Goal: Task Accomplishment & Management: Manage account settings

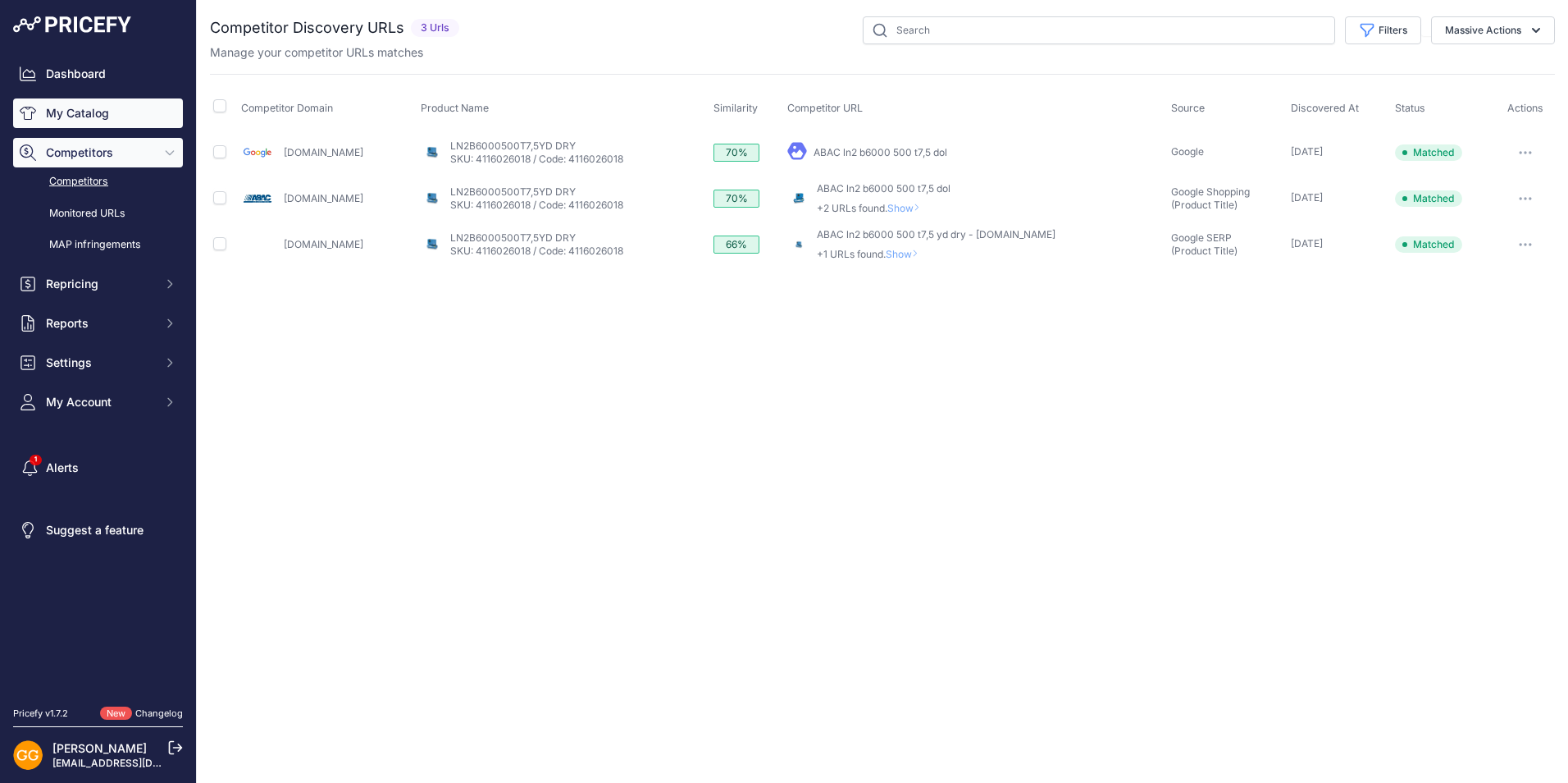
click at [100, 100] on link "My Catalog" at bounding box center [98, 114] width 170 height 30
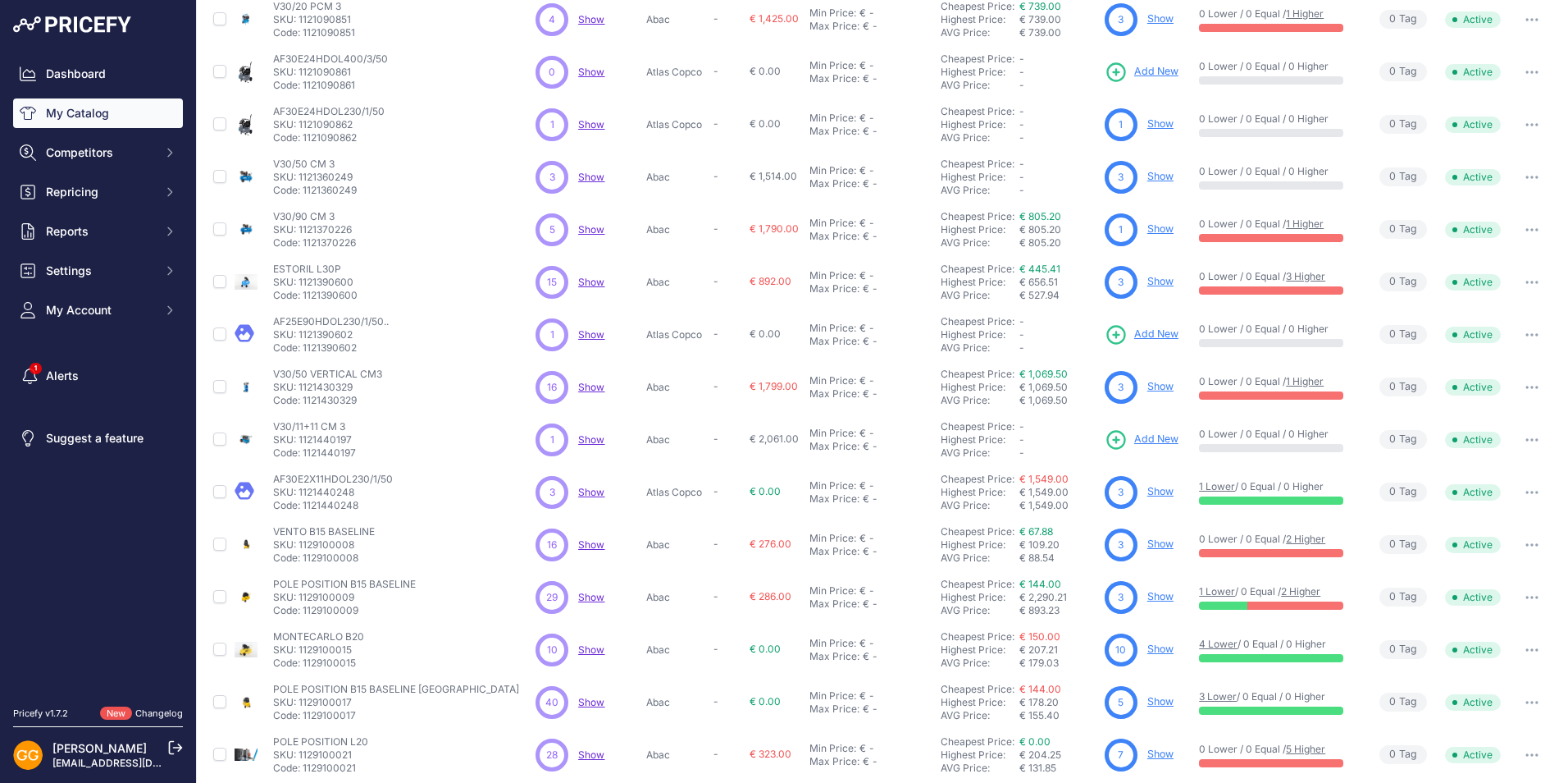
scroll to position [39, 0]
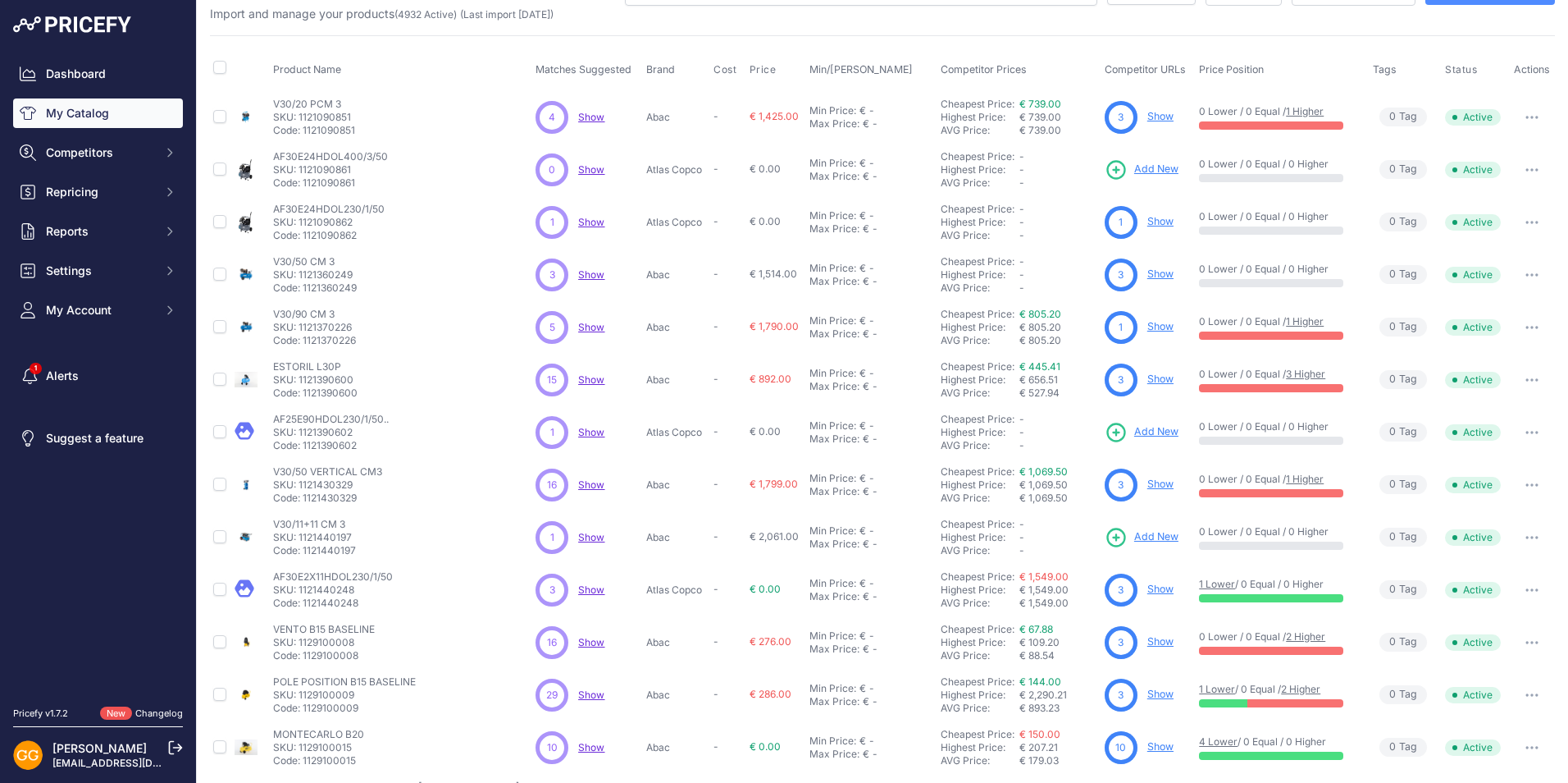
click at [586, 220] on span "Show" at bounding box center [591, 221] width 27 height 12
click at [586, 272] on span "Show" at bounding box center [591, 274] width 27 height 12
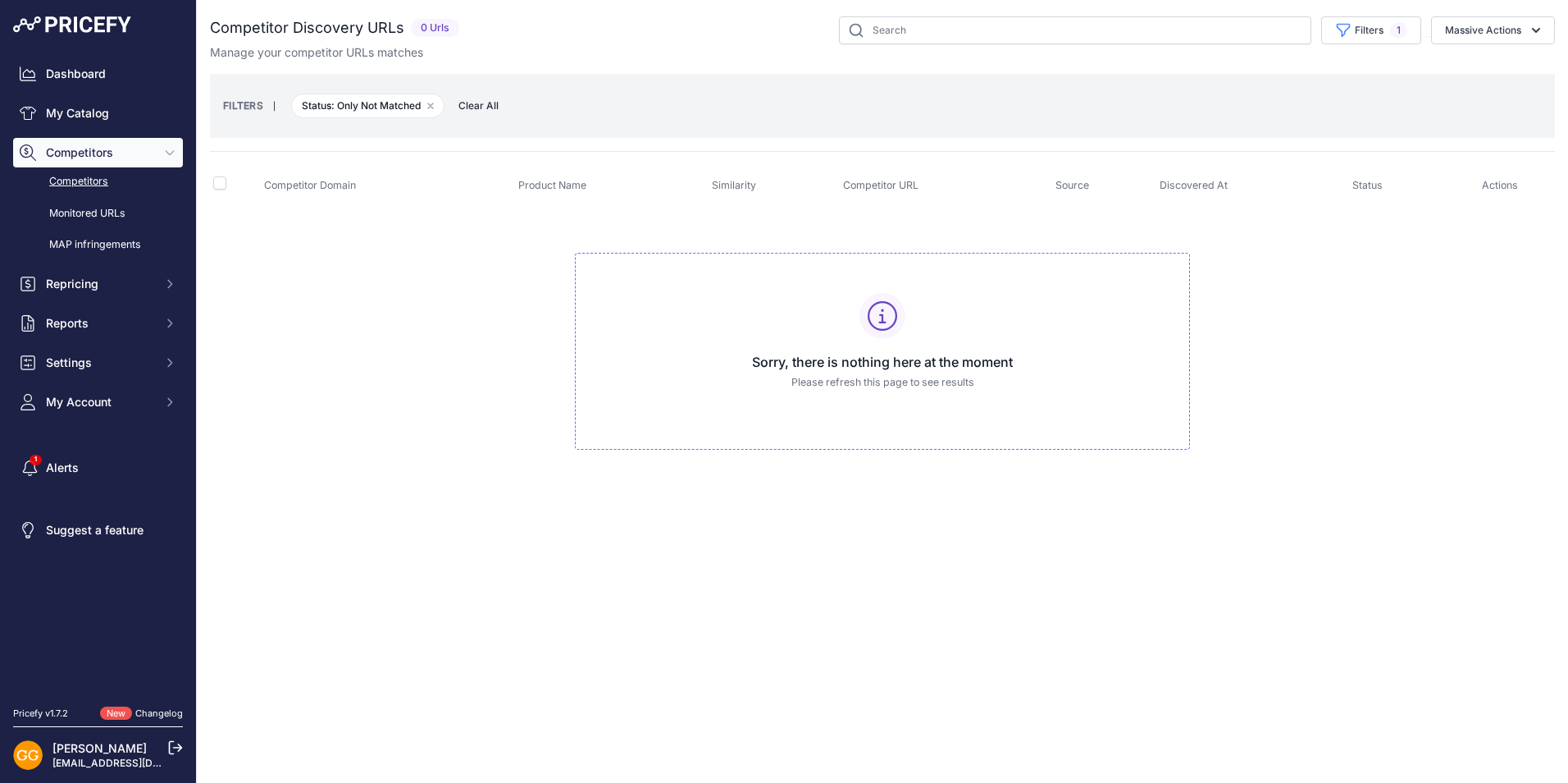
click at [483, 102] on span "Clear All" at bounding box center [479, 106] width 56 height 17
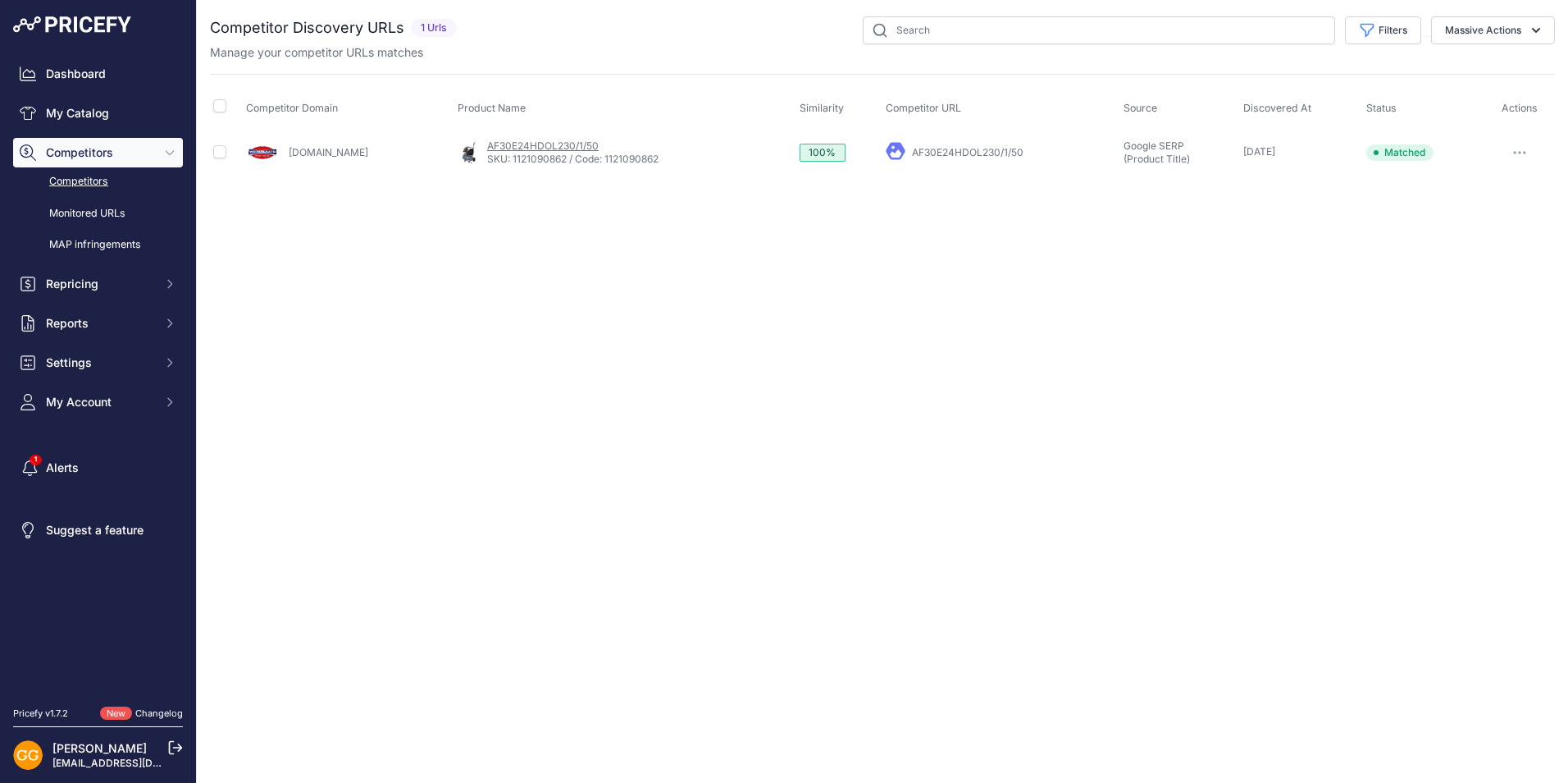
click at [554, 150] on link "AF30E24HDOL230/1/50" at bounding box center [543, 145] width 112 height 12
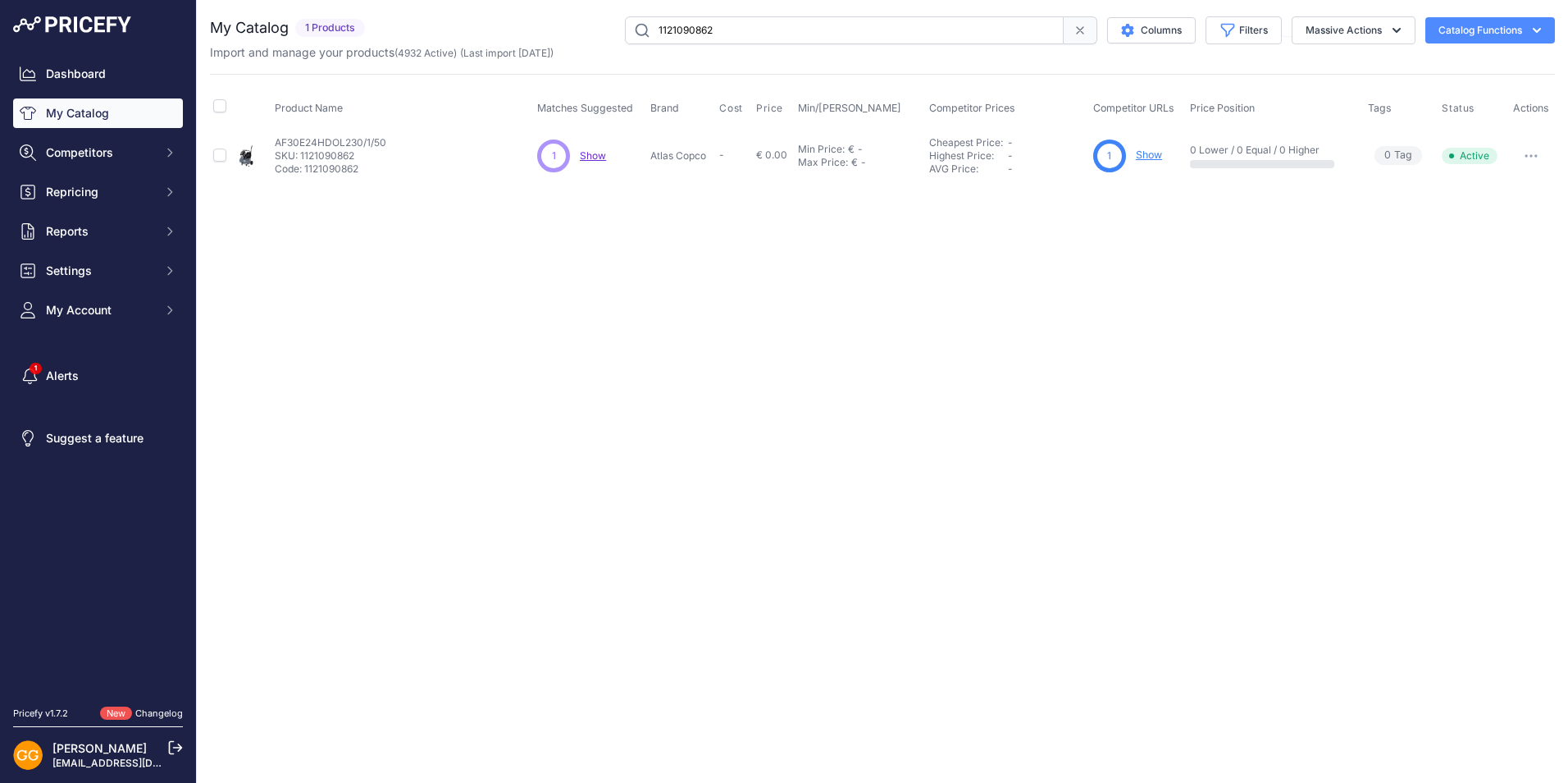
click at [1151, 152] on link "Show" at bounding box center [1150, 154] width 27 height 12
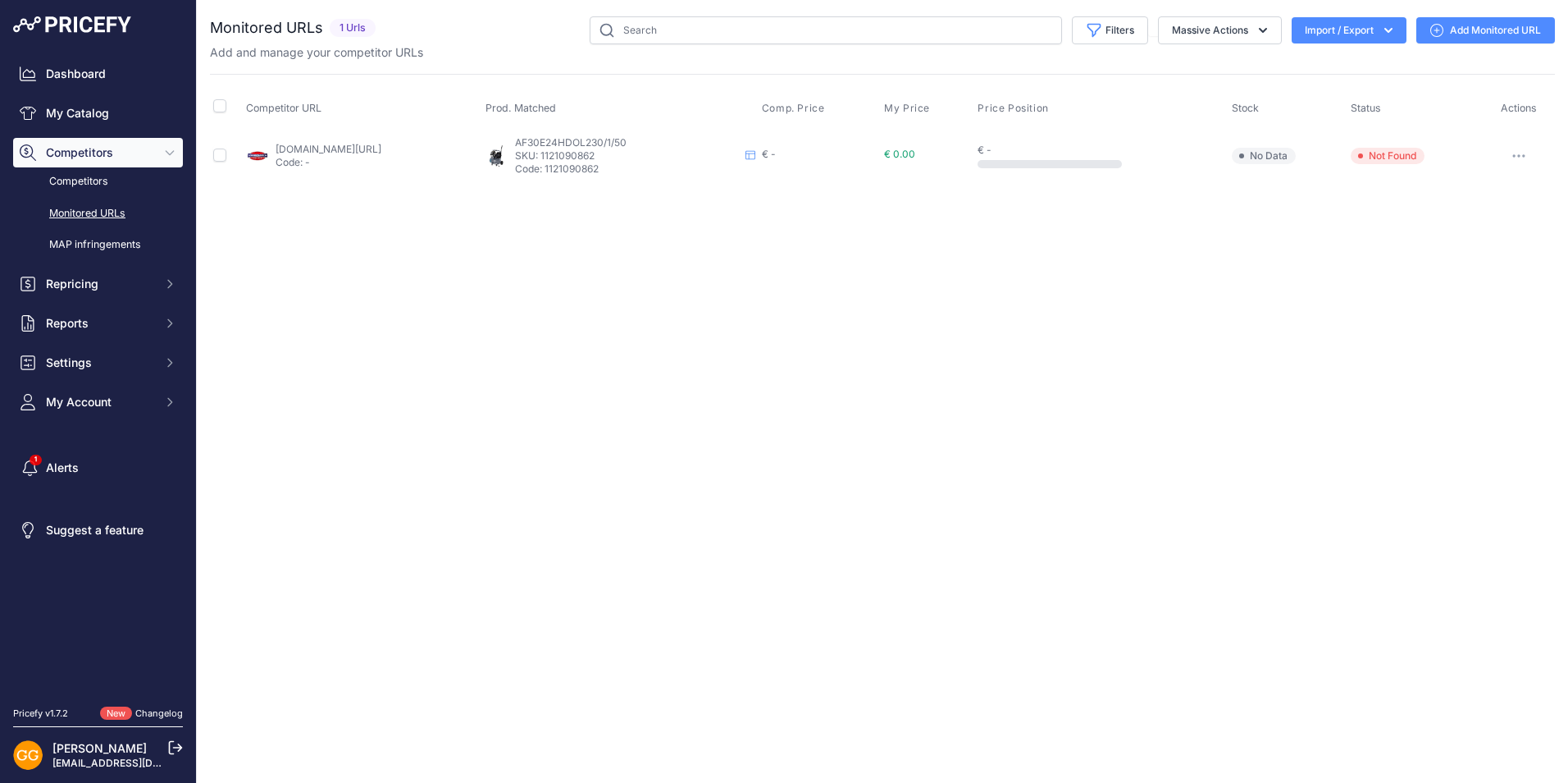
click at [1099, 149] on div "€ -" at bounding box center [1101, 150] width 248 height 13
click at [627, 142] on span "AF30E24HDOL230/1/50" at bounding box center [571, 142] width 112 height 12
click at [335, 148] on link "werkplaatsinrichting.nl/af30e24hdol230-1-50-1121090862?prirule_jdsnikfkfjsd=100…" at bounding box center [329, 148] width 106 height 12
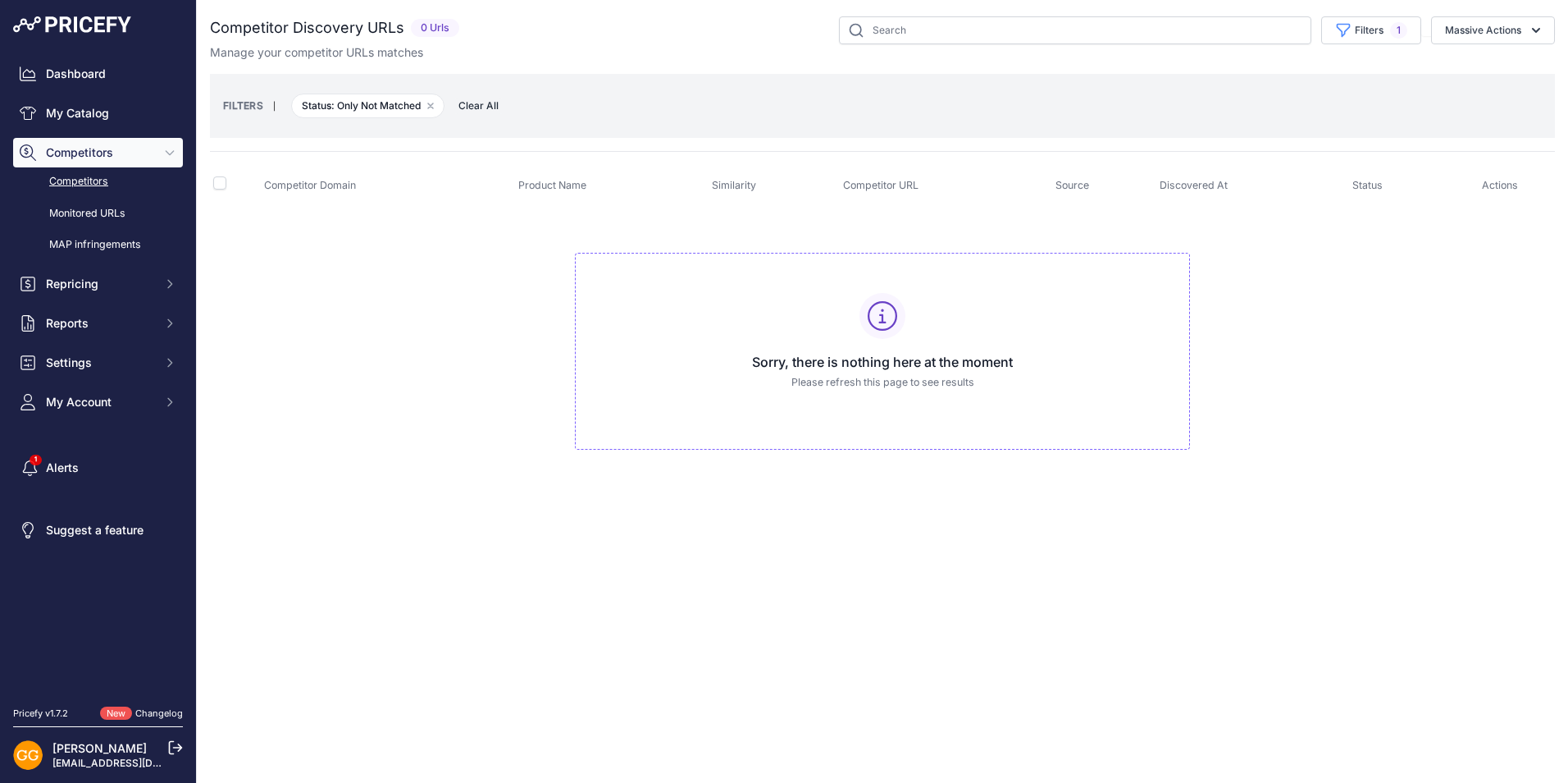
click at [474, 100] on span "Clear All" at bounding box center [479, 106] width 56 height 17
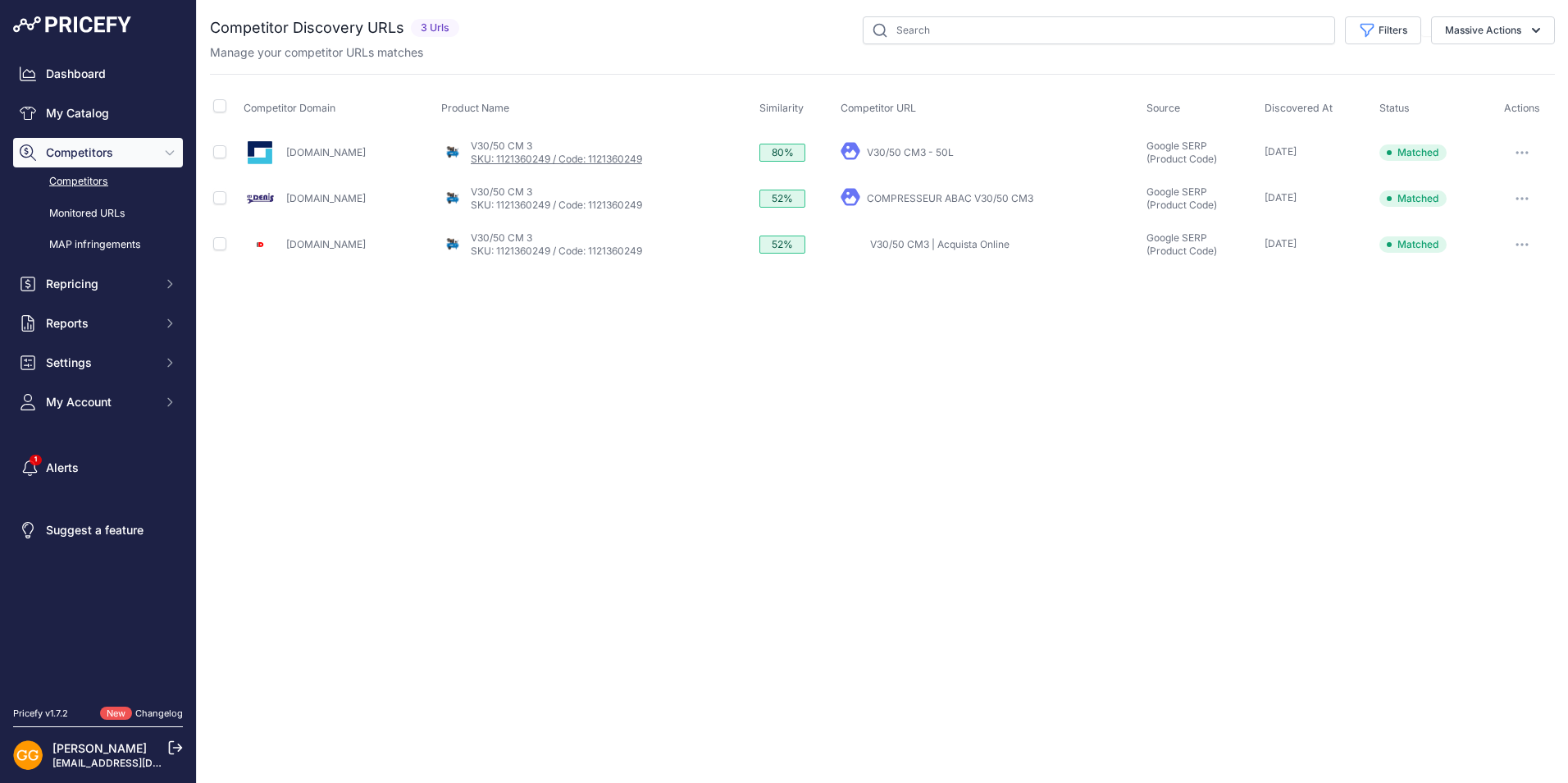
click at [594, 158] on link "SKU: 1121360249 / Code: 1121360249" at bounding box center [556, 158] width 171 height 12
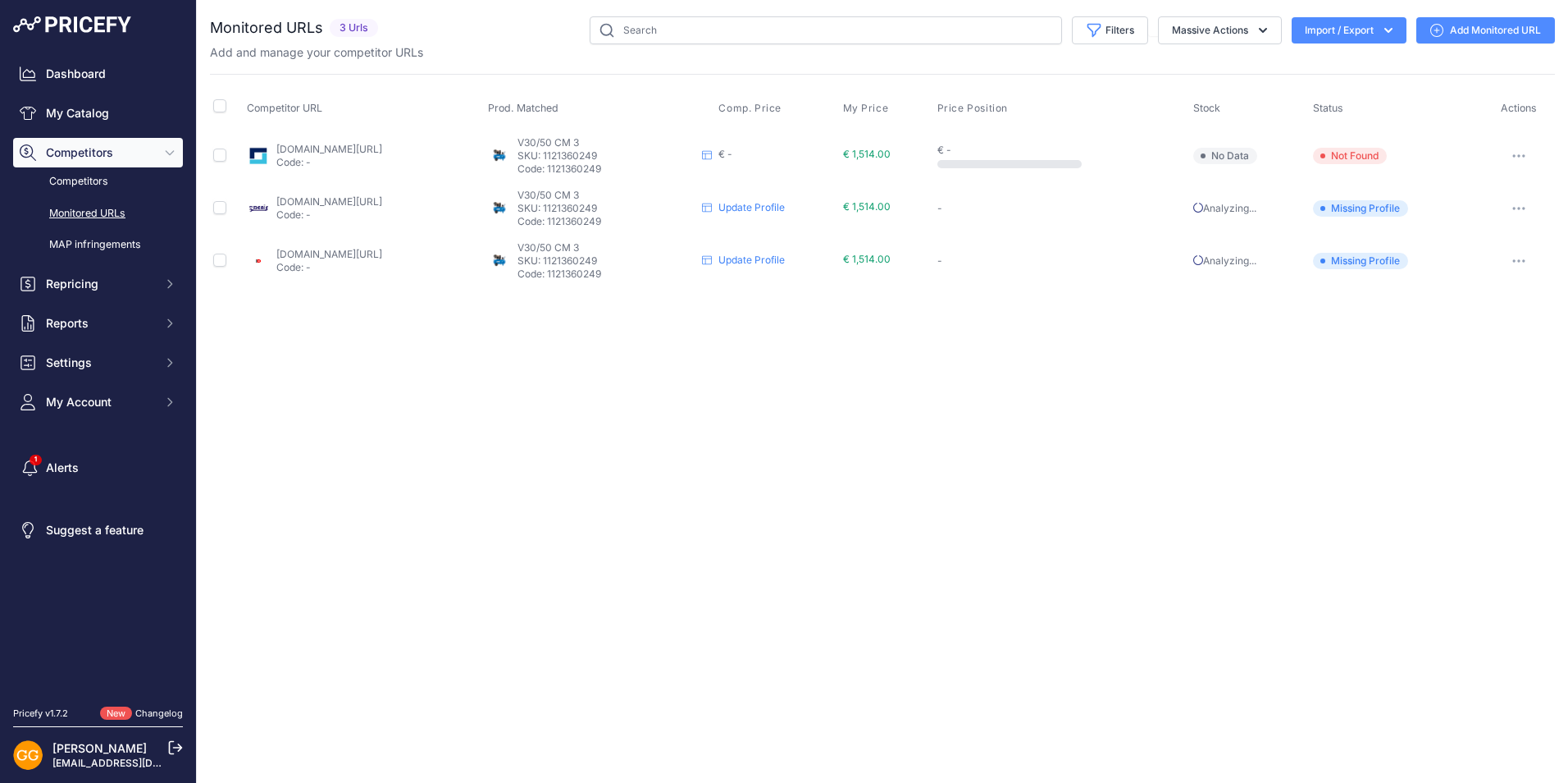
click at [317, 200] on link "quincaillerie-denis.be/fr/produit=compresseur-abac-v30-50-cm3&id=10059942?priru…" at bounding box center [330, 201] width 106 height 12
click at [777, 28] on input "text" at bounding box center [826, 31] width 472 height 28
paste input "1121360249"
type input "1121360249"
drag, startPoint x: 777, startPoint y: 28, endPoint x: 591, endPoint y: 30, distance: 186.0
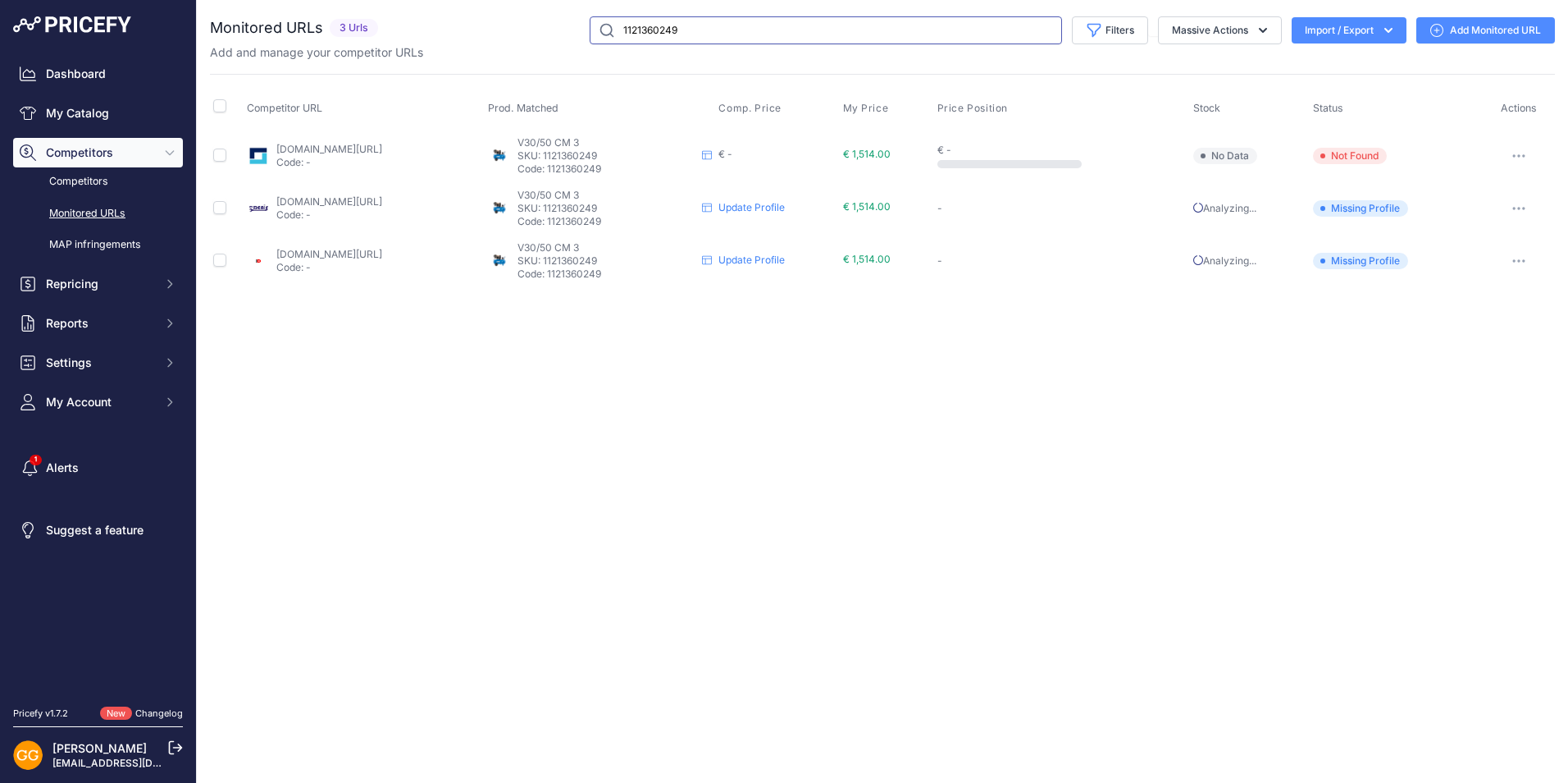
click at [591, 30] on input "1121360249" at bounding box center [826, 31] width 472 height 28
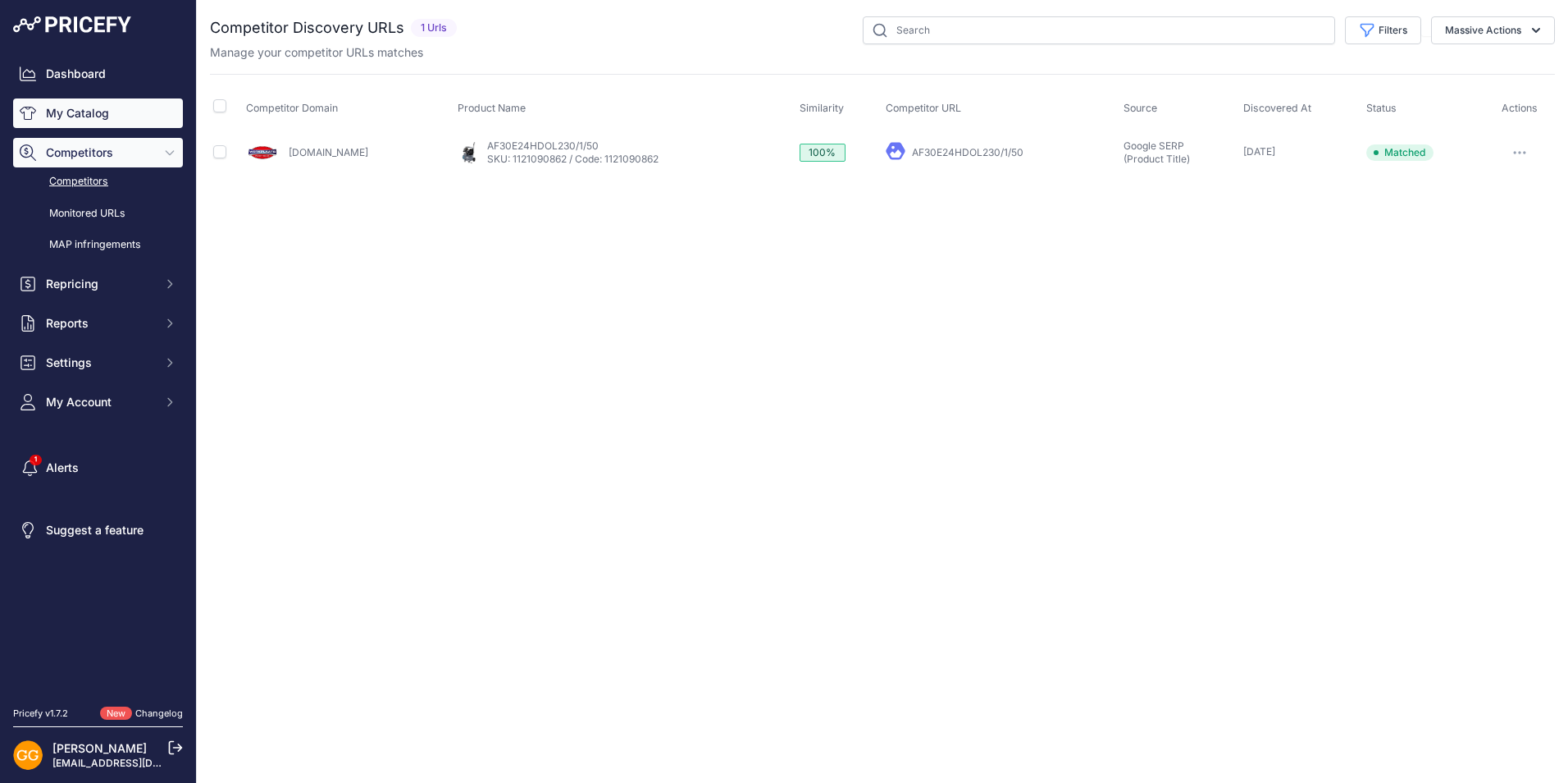
click at [70, 104] on link "My Catalog" at bounding box center [98, 114] width 170 height 30
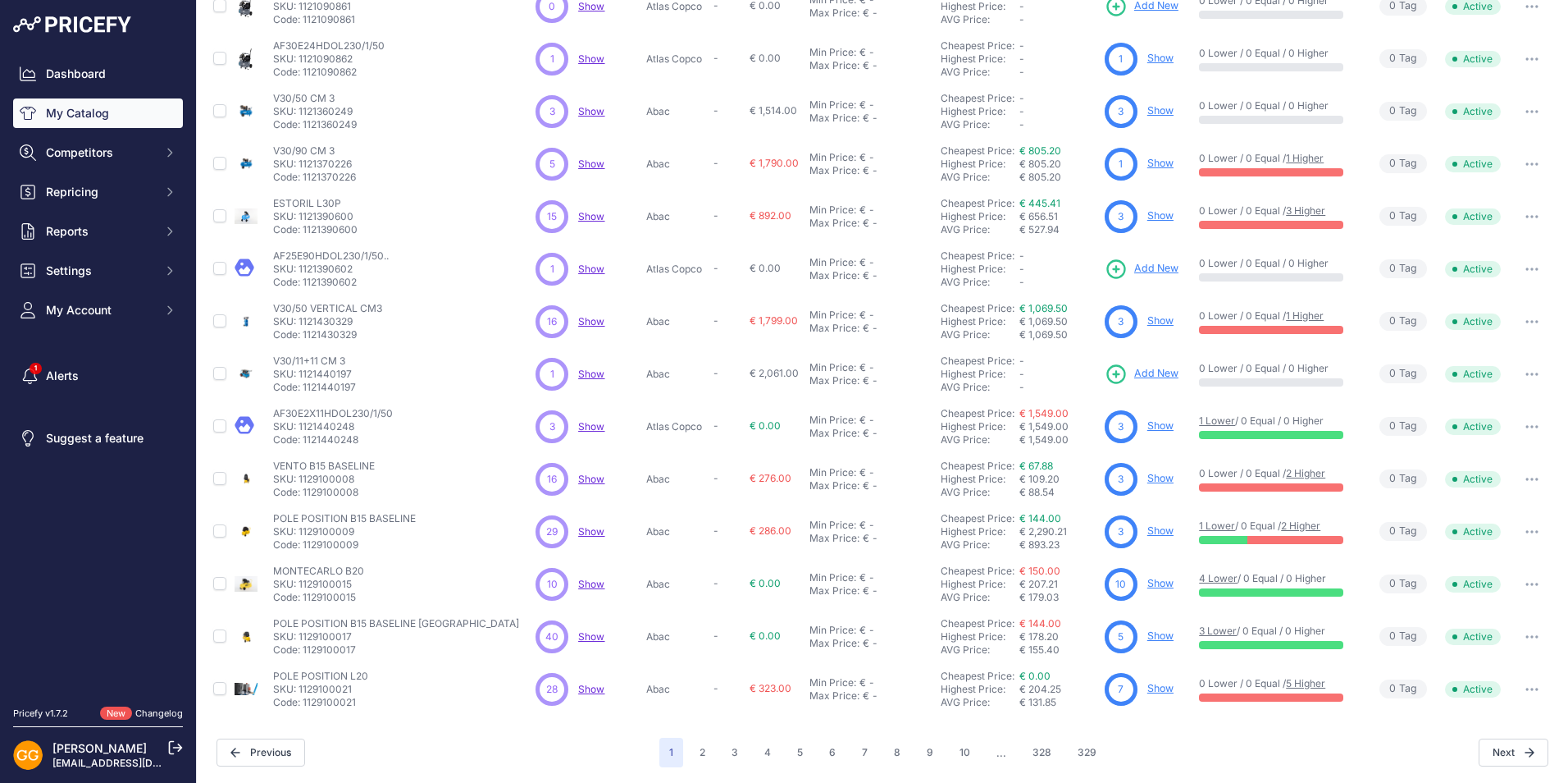
scroll to position [203, 0]
click at [865, 758] on button "7" at bounding box center [865, 752] width 26 height 30
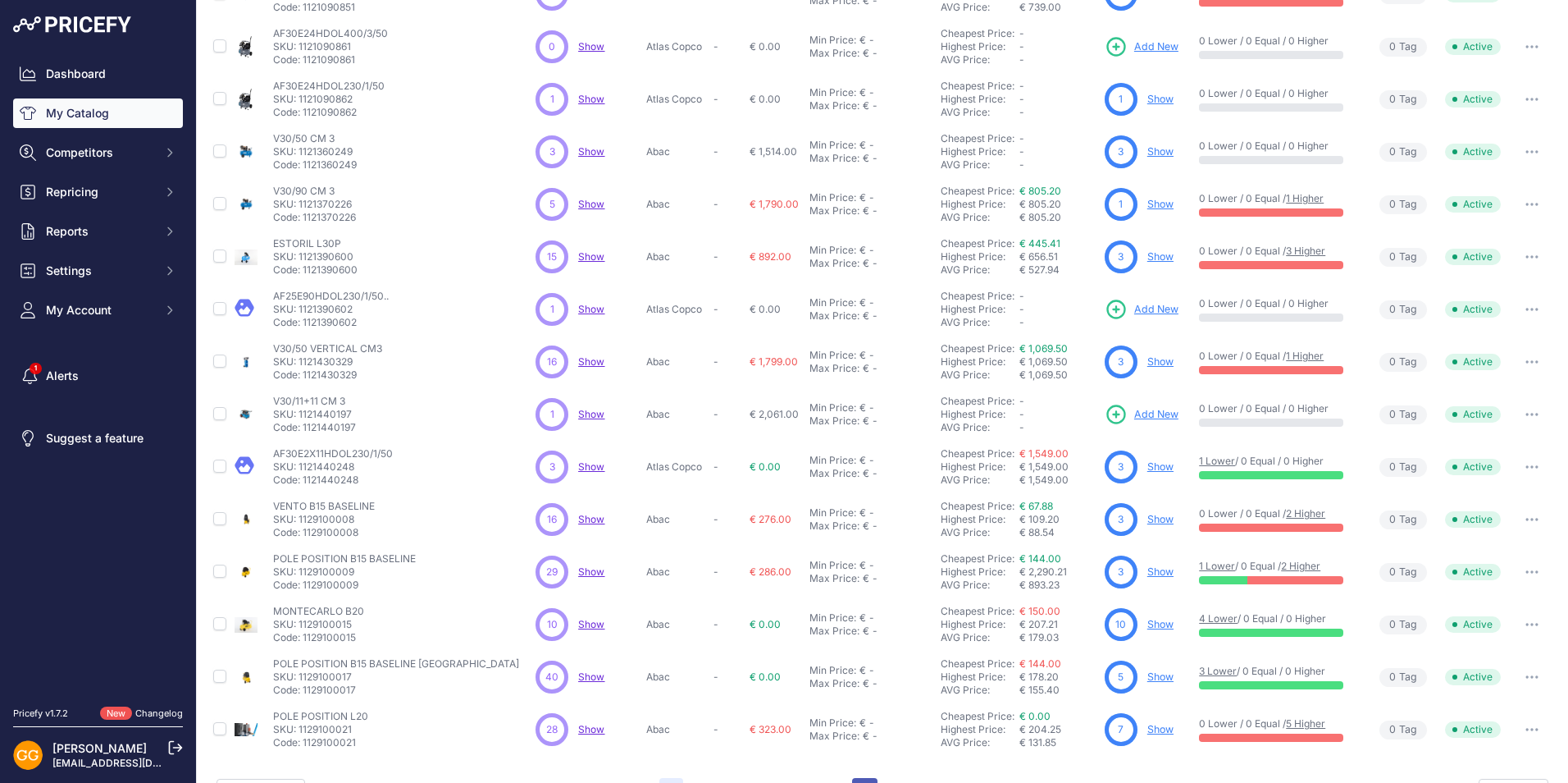
scroll to position [244, 0]
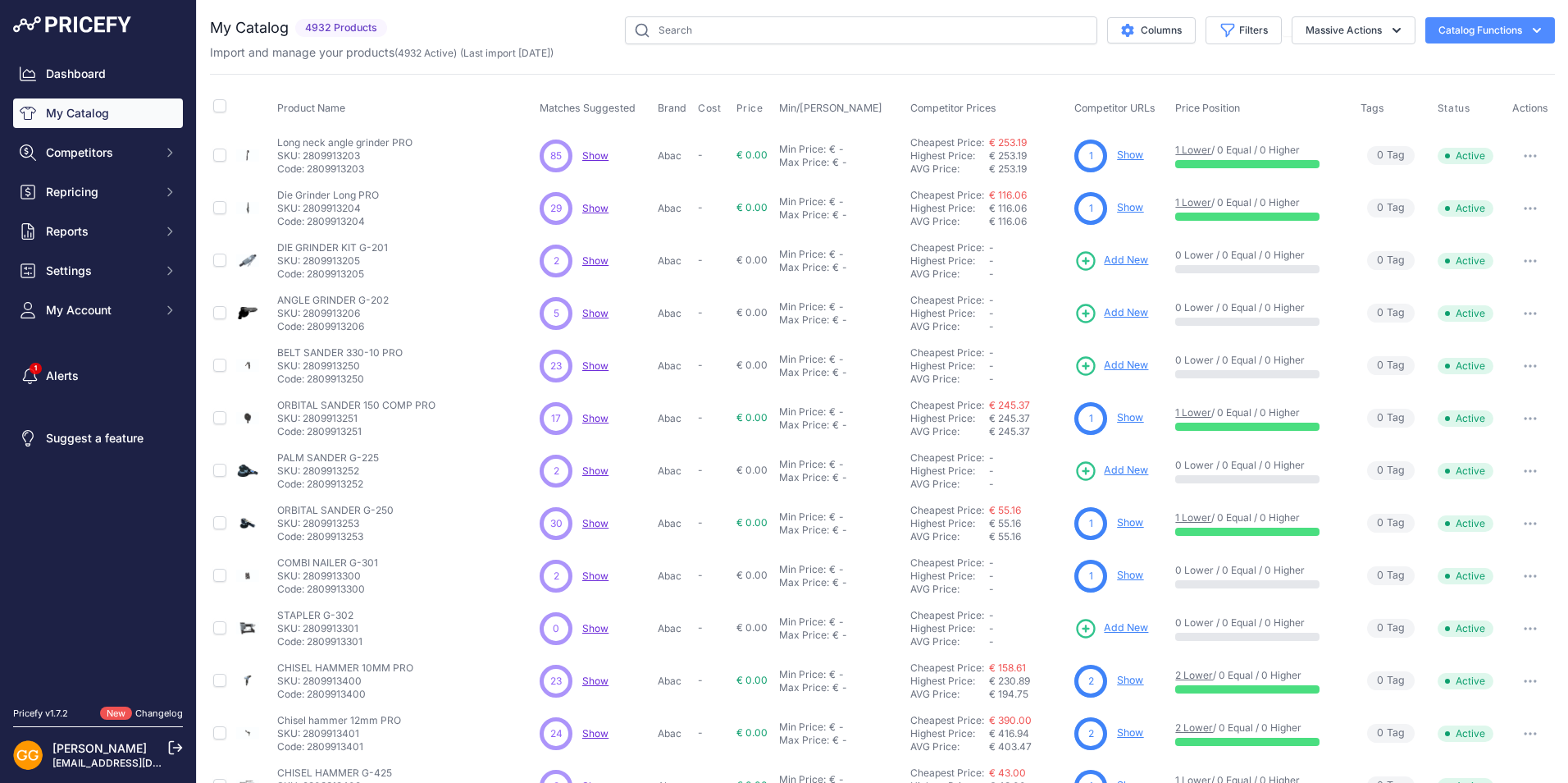
click at [594, 364] on span "Show" at bounding box center [596, 365] width 27 height 12
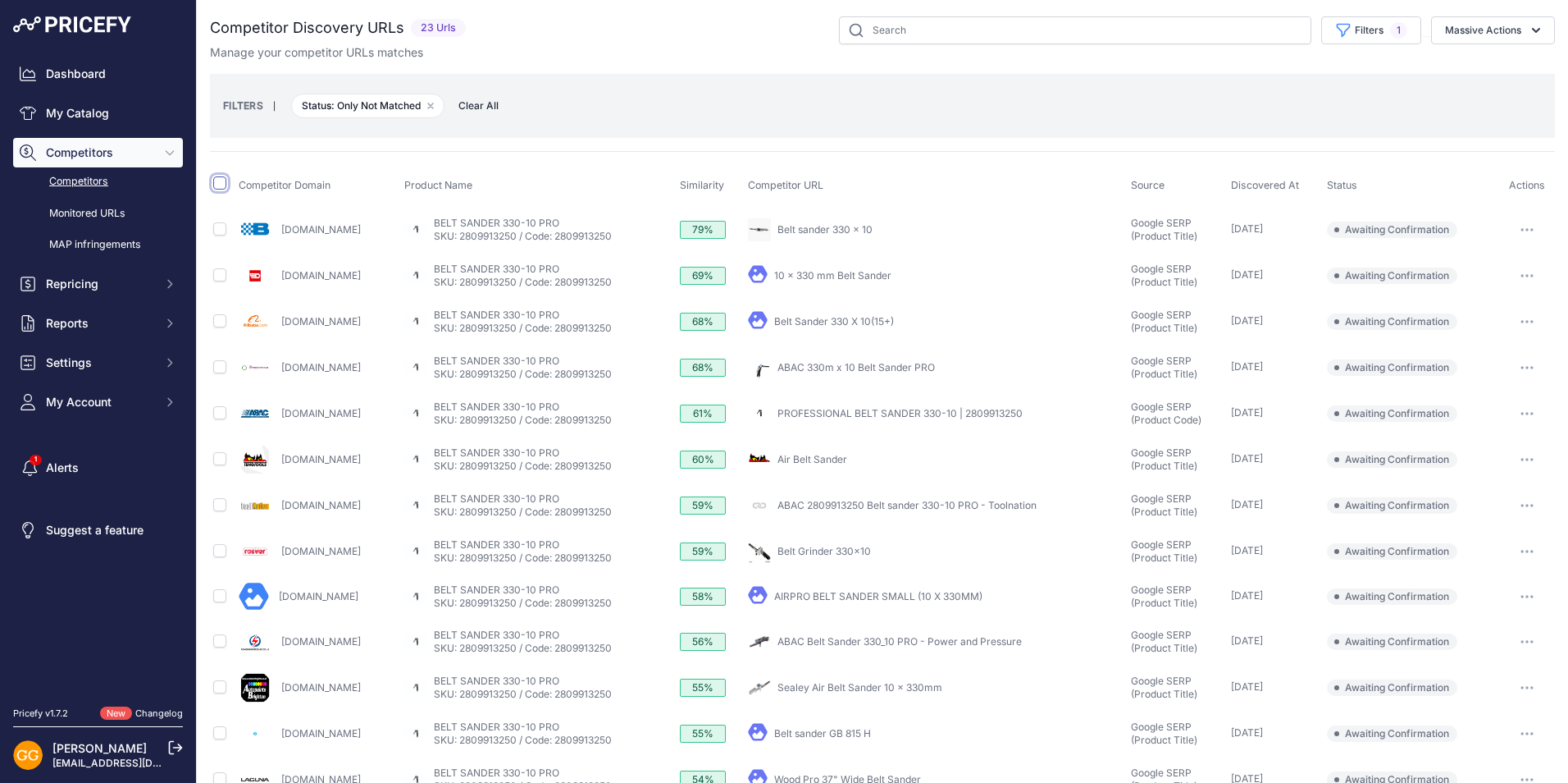
click at [220, 183] on input "checkbox" at bounding box center [220, 183] width 13 height 13
checkbox input "true"
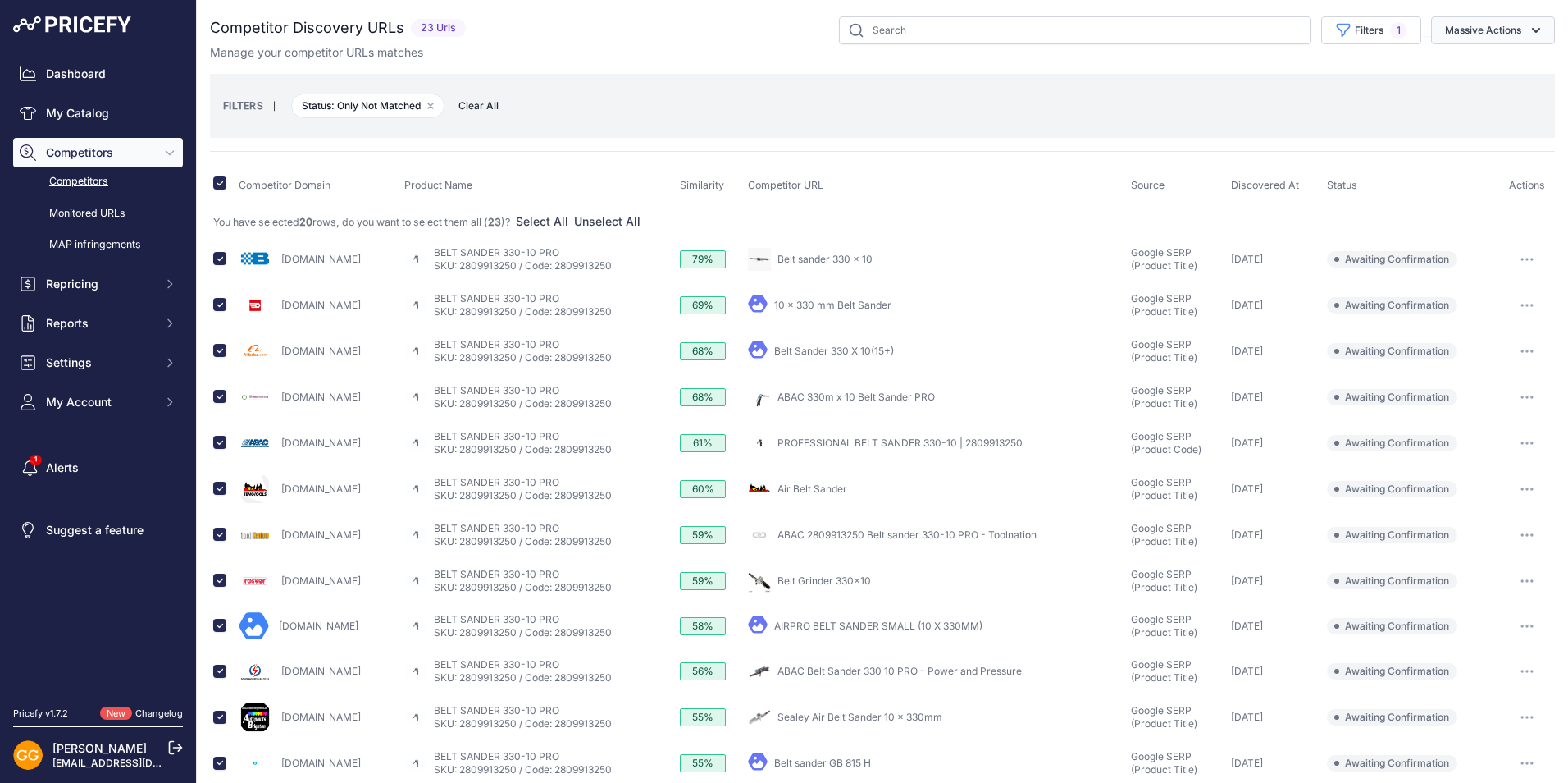
click at [1508, 25] on button "Massive Actions" at bounding box center [1493, 31] width 124 height 28
click at [1492, 60] on button "Confirm Match" at bounding box center [1489, 69] width 131 height 30
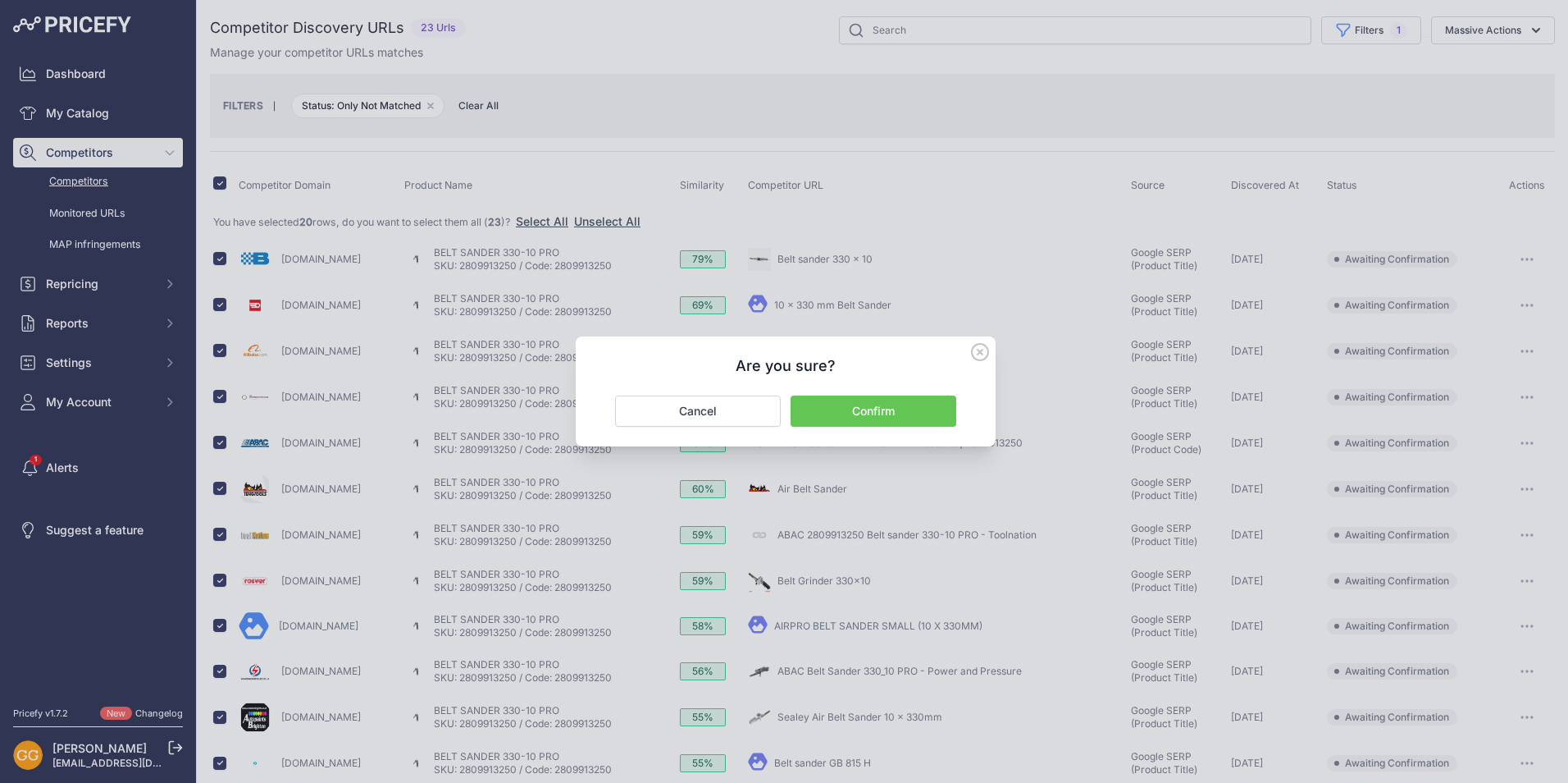
click at [871, 410] on button "Confirm" at bounding box center [874, 411] width 166 height 31
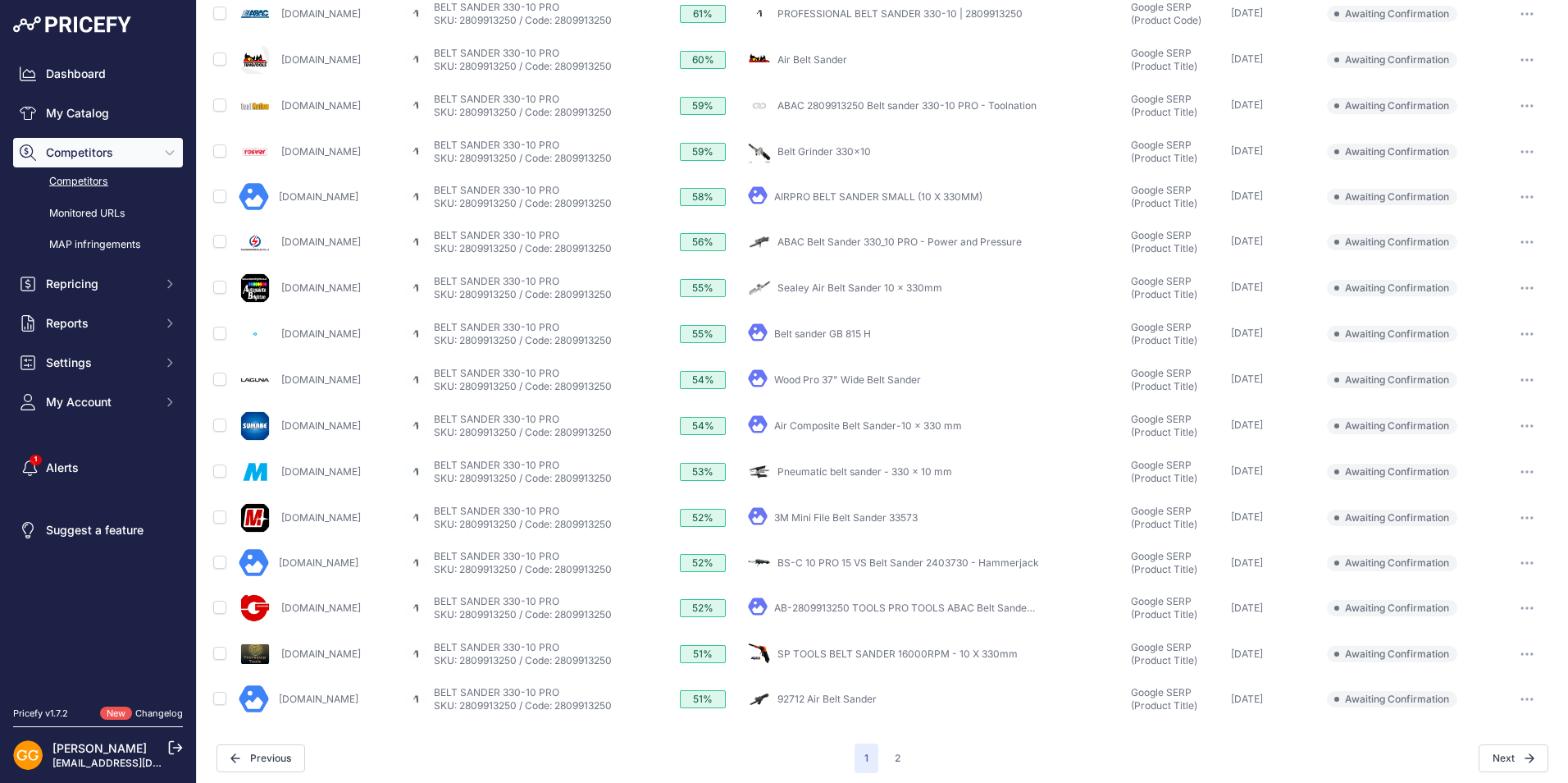
scroll to position [451, 0]
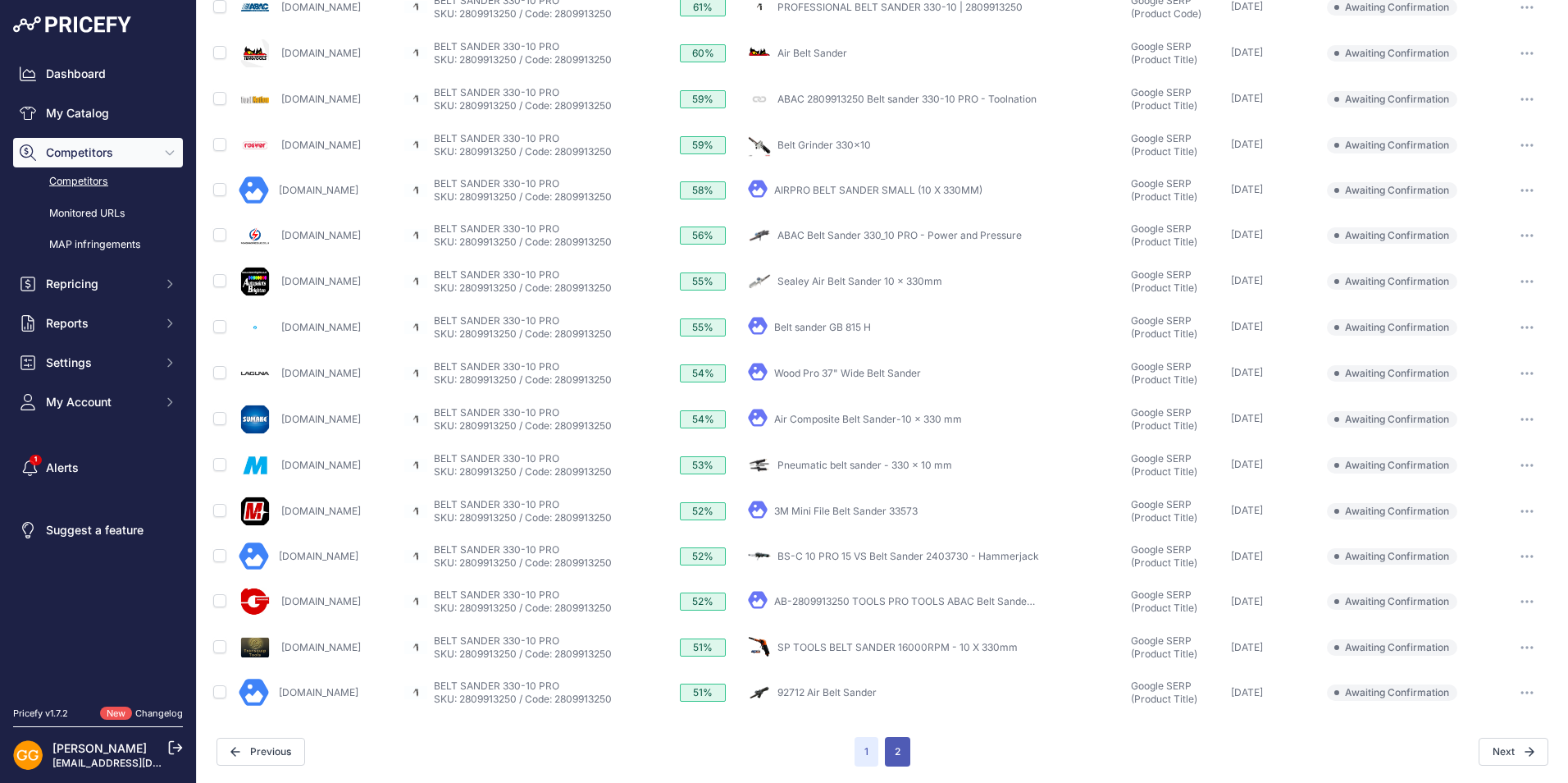
click at [896, 747] on button "2" at bounding box center [898, 752] width 26 height 30
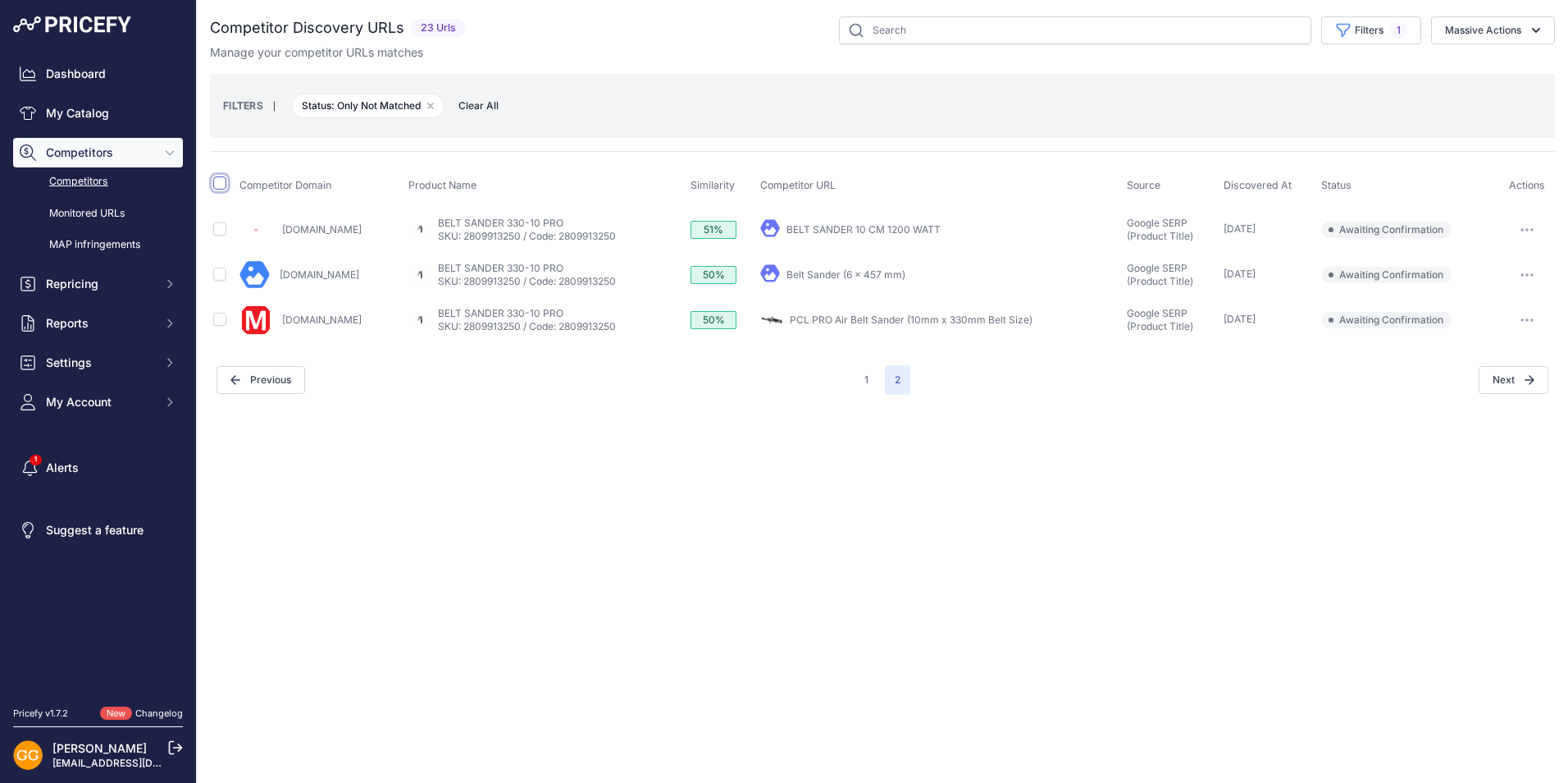
click at [220, 183] on input "checkbox" at bounding box center [220, 183] width 13 height 13
checkbox input "true"
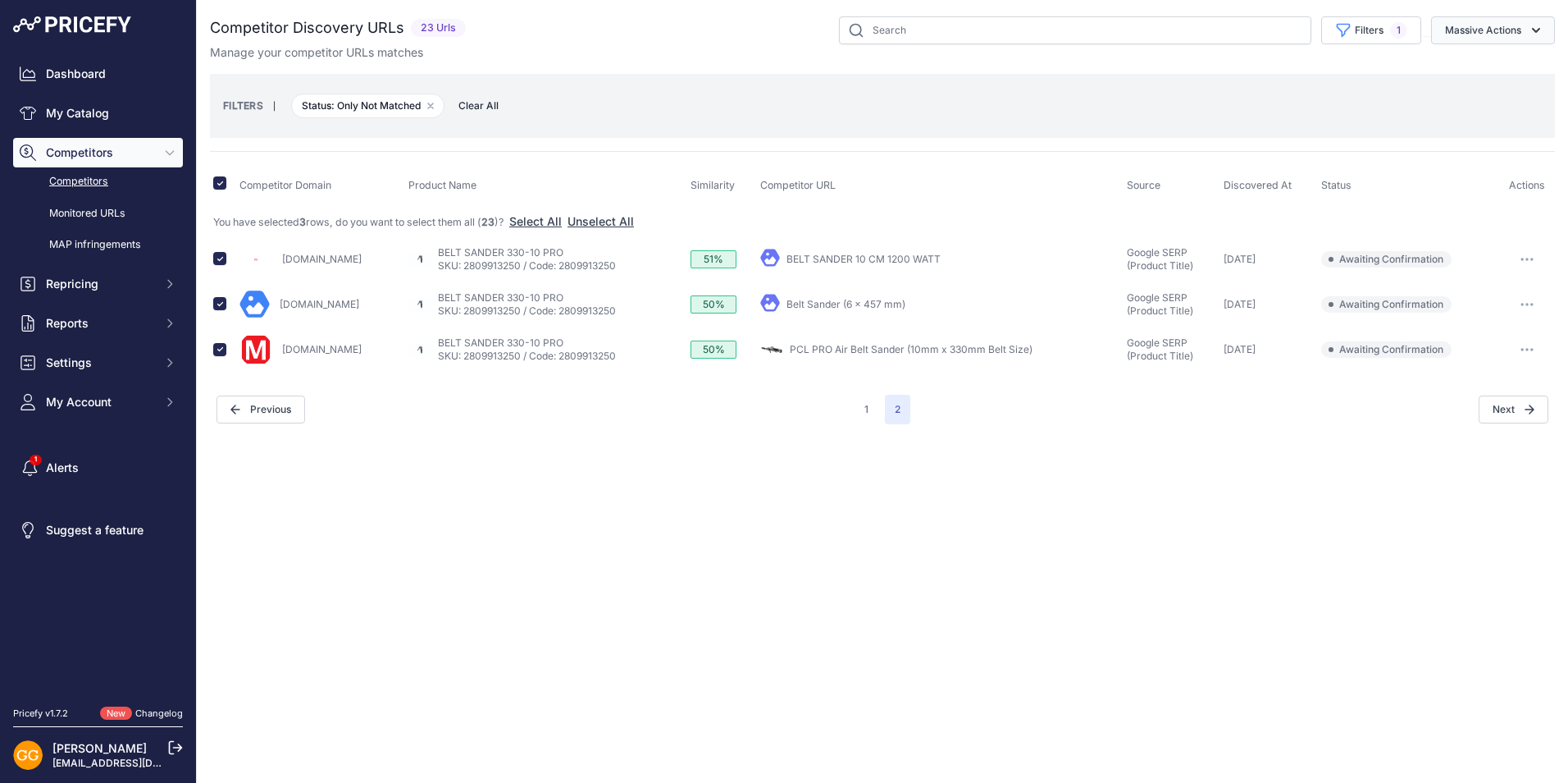
click at [1517, 27] on button "Massive Actions" at bounding box center [1493, 31] width 124 height 28
click at [1495, 69] on span "Confirm Match" at bounding box center [1477, 68] width 80 height 14
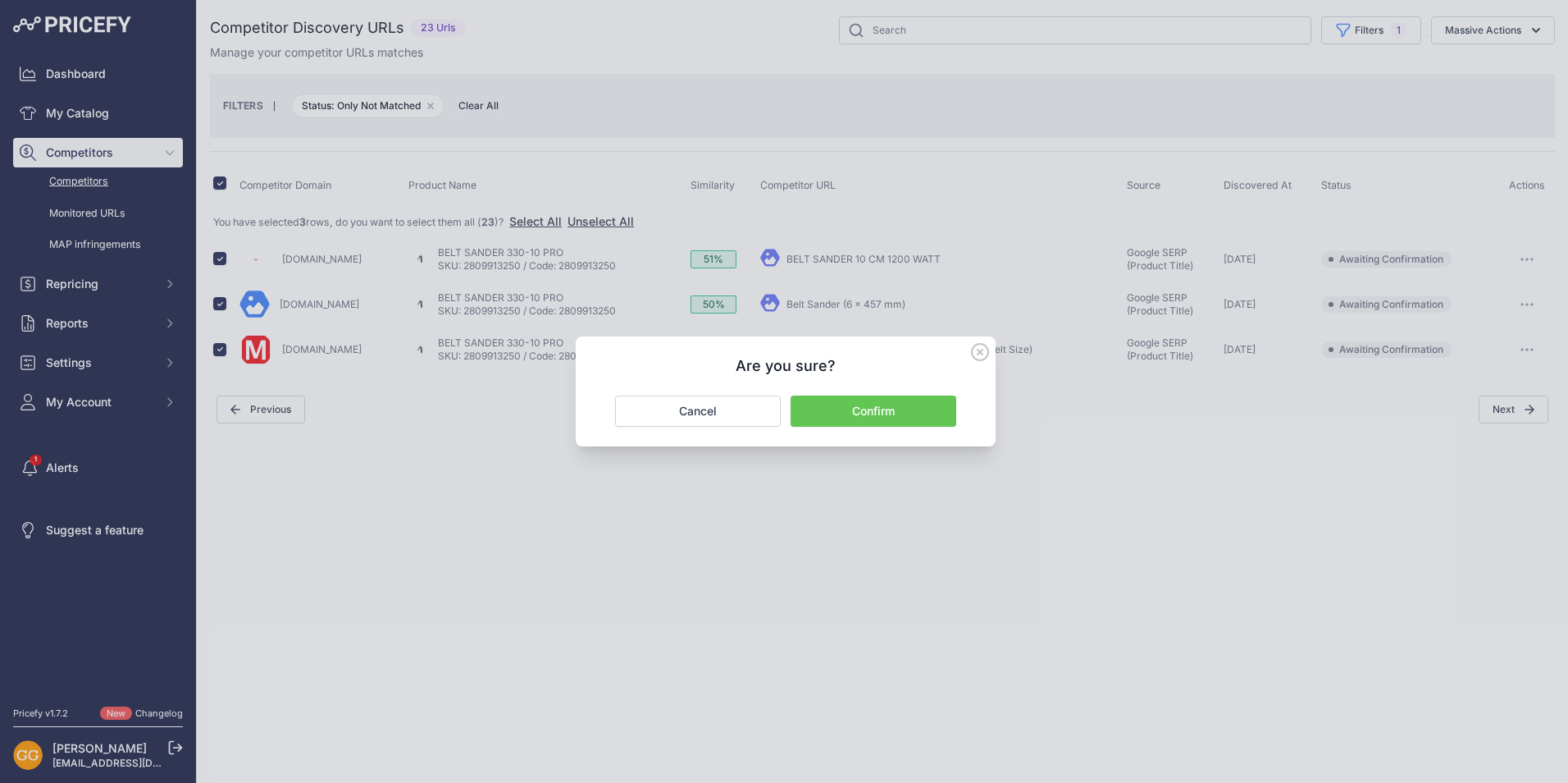
click at [889, 408] on button "Confirm" at bounding box center [874, 411] width 166 height 31
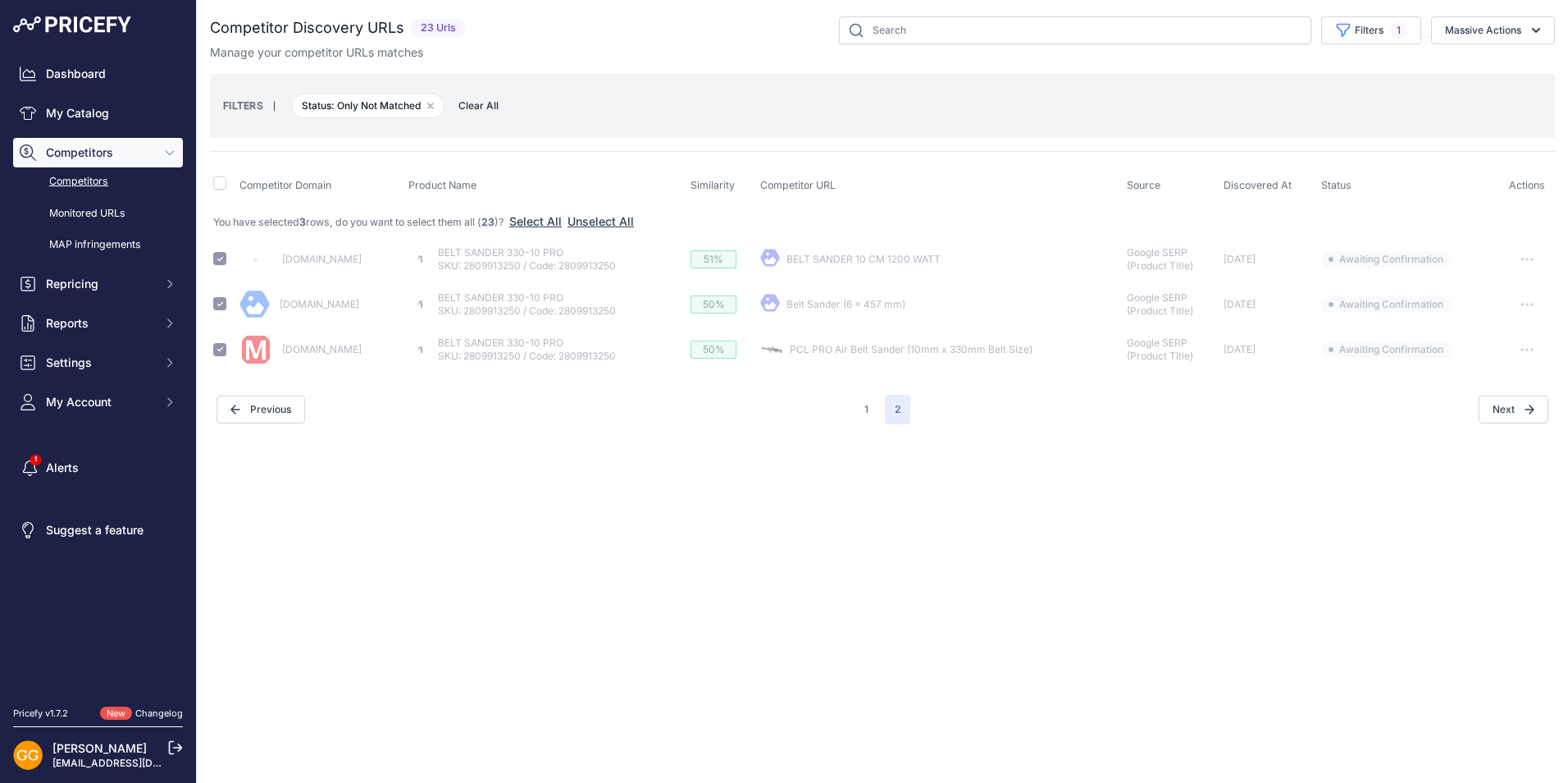
checkbox input "false"
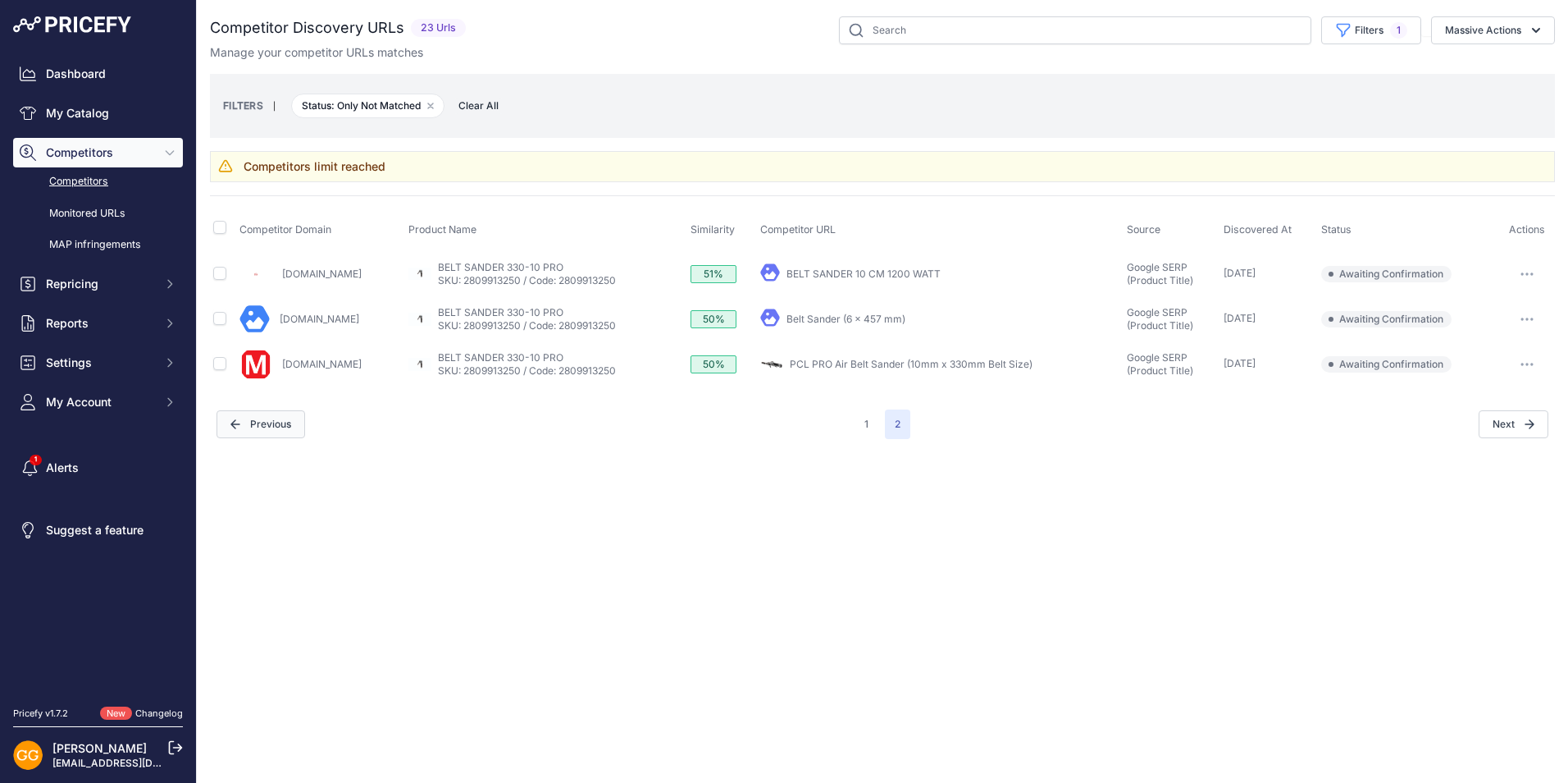
click at [277, 425] on button "Previous" at bounding box center [260, 424] width 89 height 28
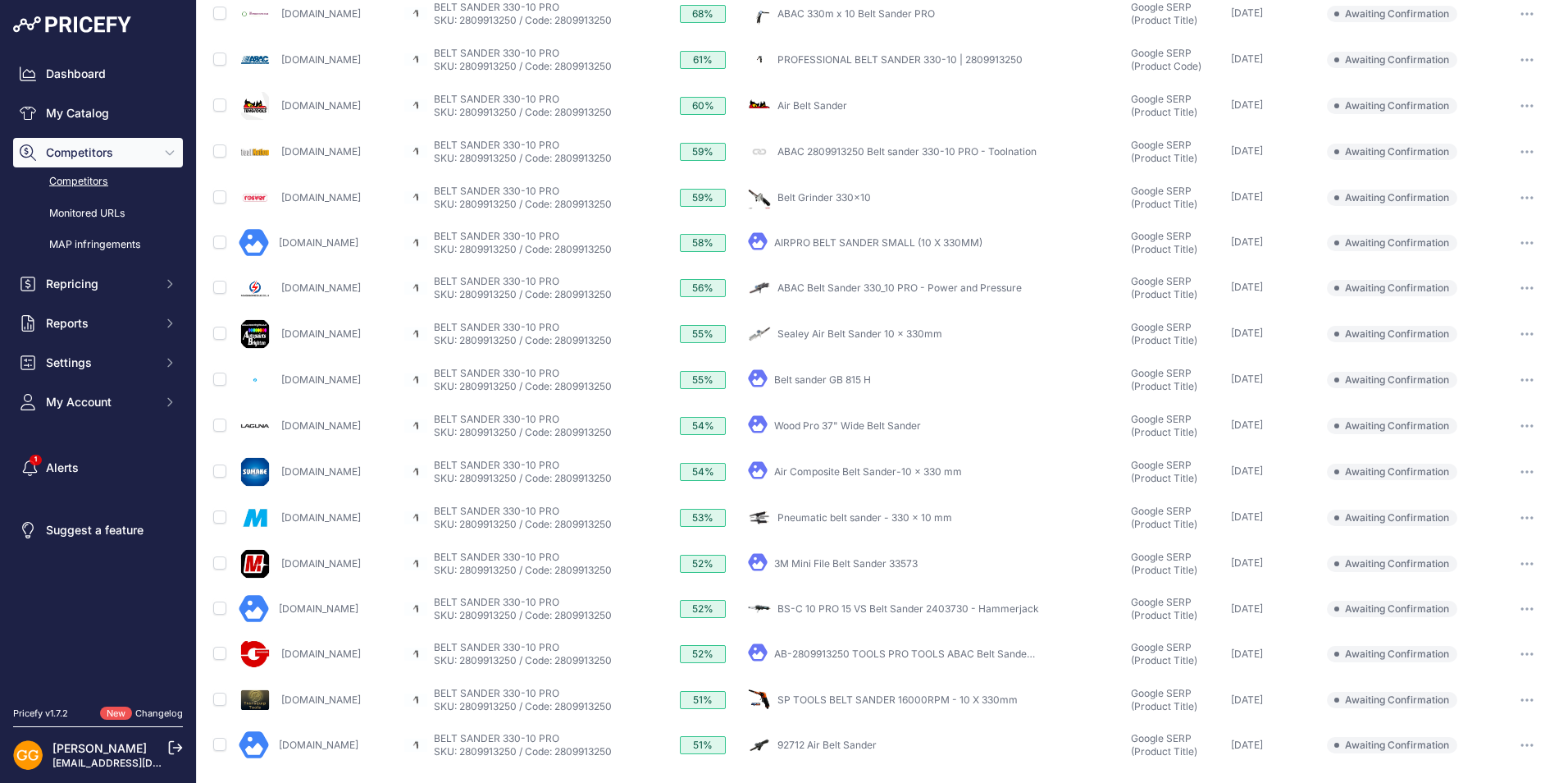
scroll to position [406, 0]
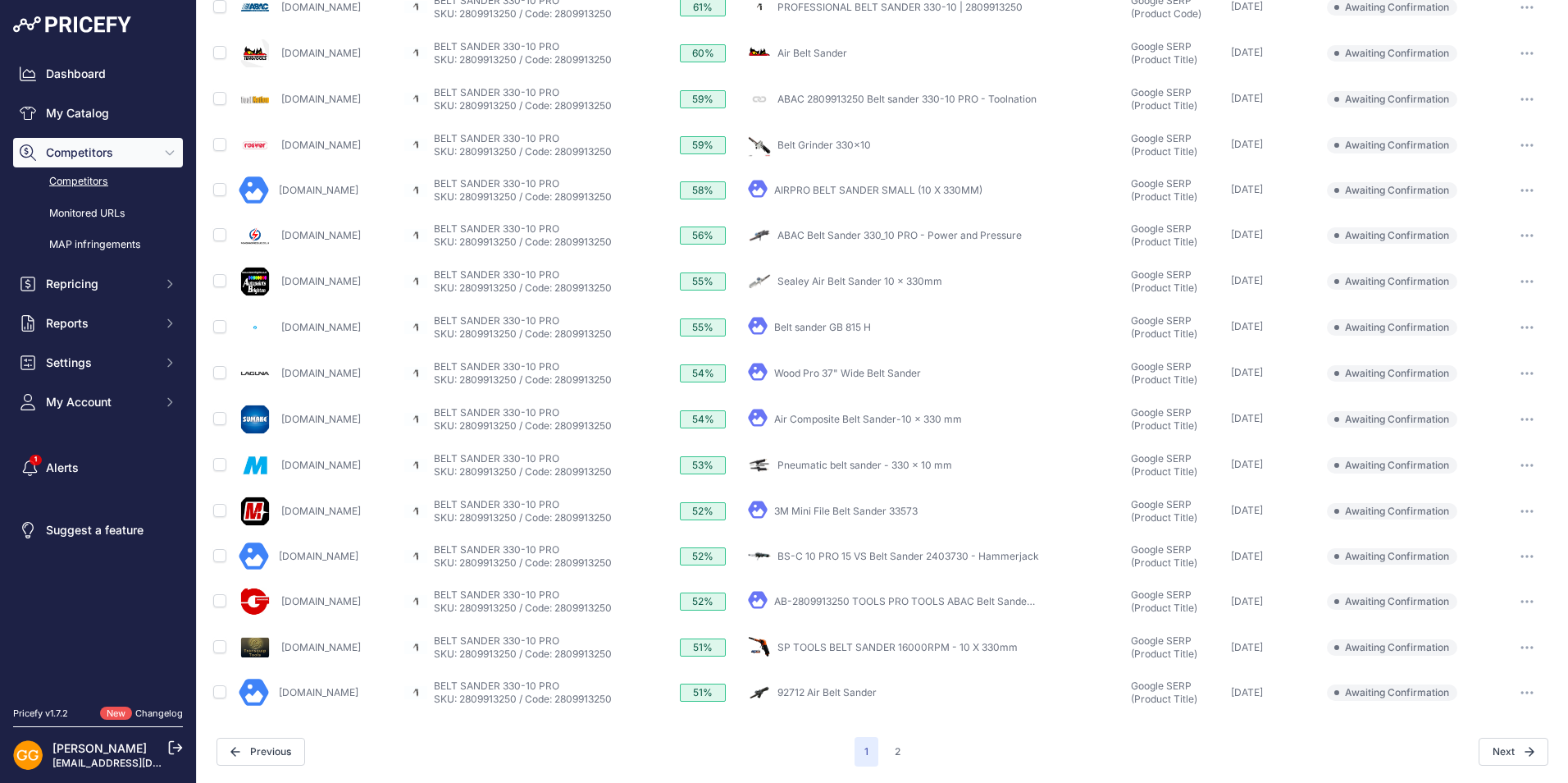
click at [1521, 694] on icon "button" at bounding box center [1527, 693] width 13 height 3
click at [1460, 714] on button "Confirm match" at bounding box center [1484, 727] width 134 height 27
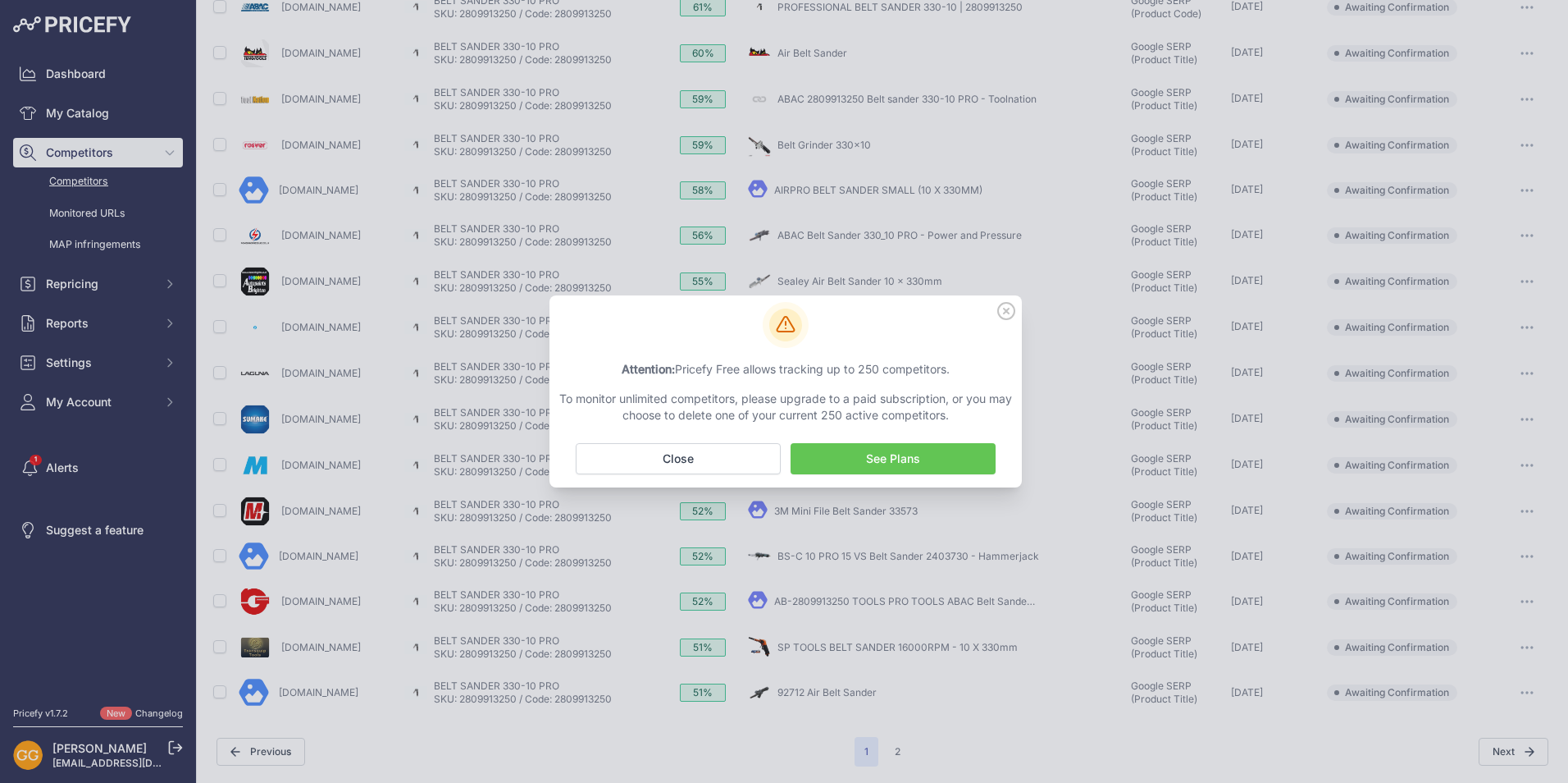
click at [1007, 304] on icon at bounding box center [1006, 311] width 18 height 18
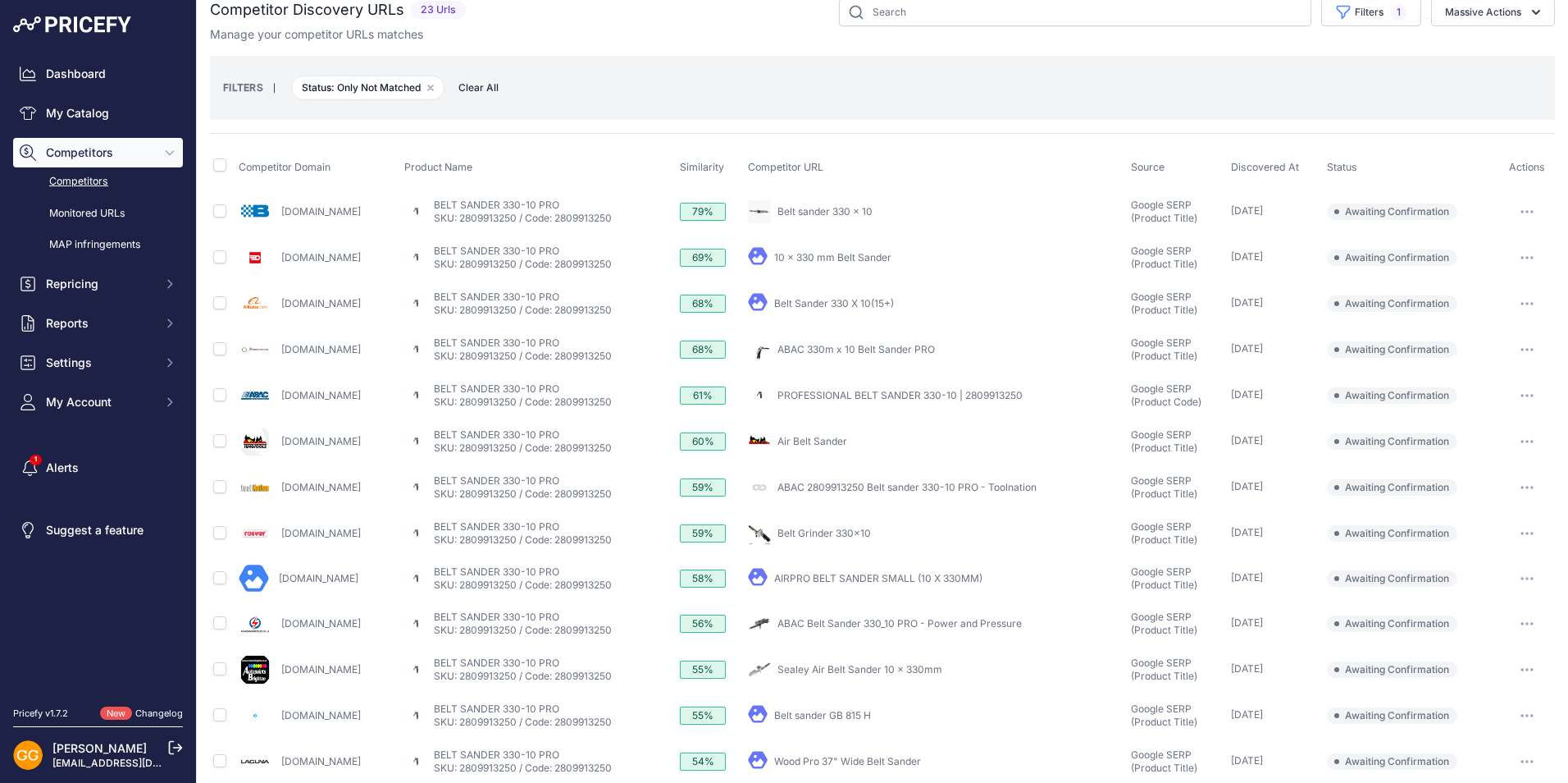
scroll to position [0, 0]
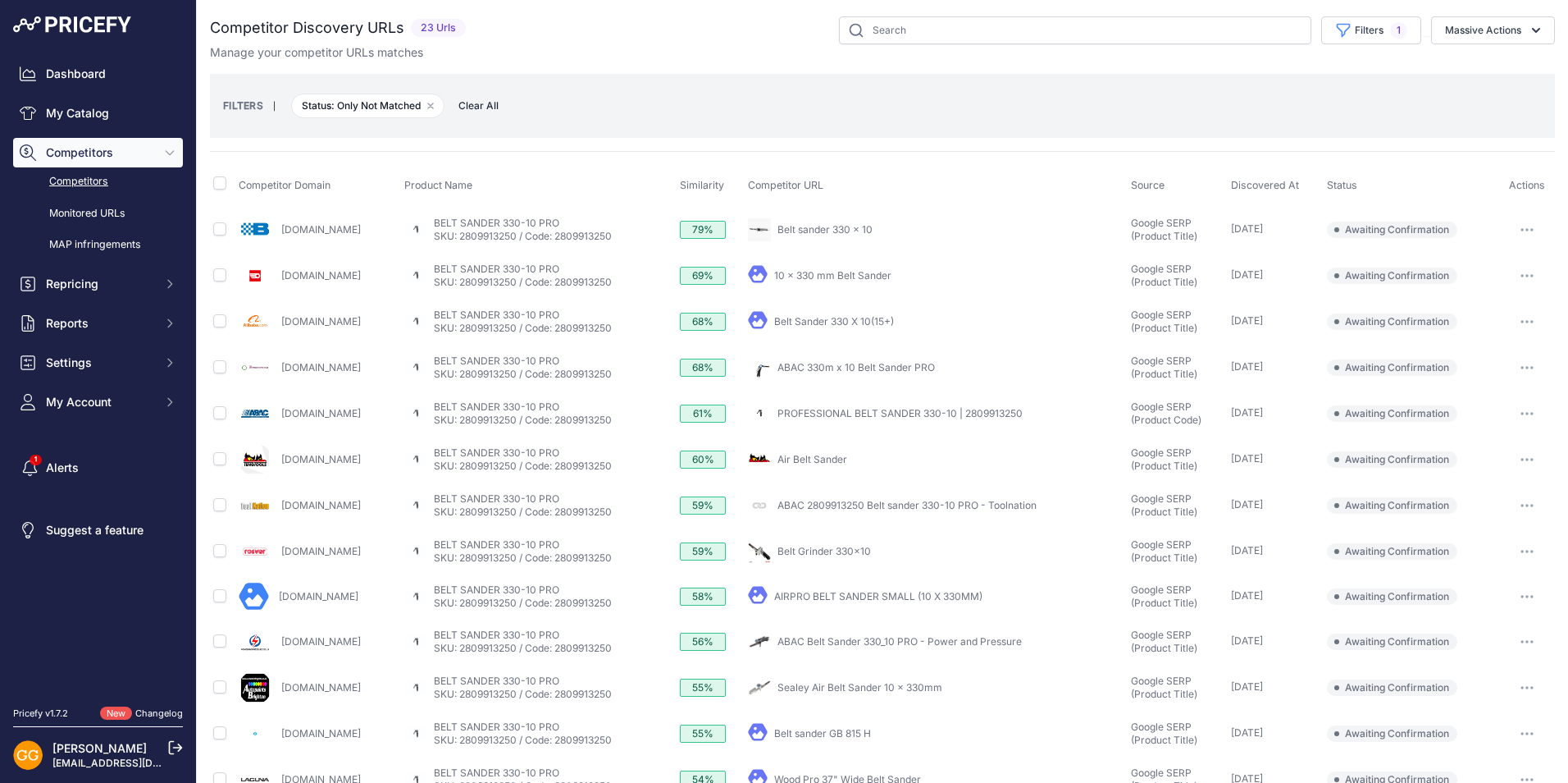
click at [1521, 408] on button "button" at bounding box center [1527, 413] width 33 height 23
click at [1494, 442] on button "Confirm match" at bounding box center [1484, 448] width 134 height 27
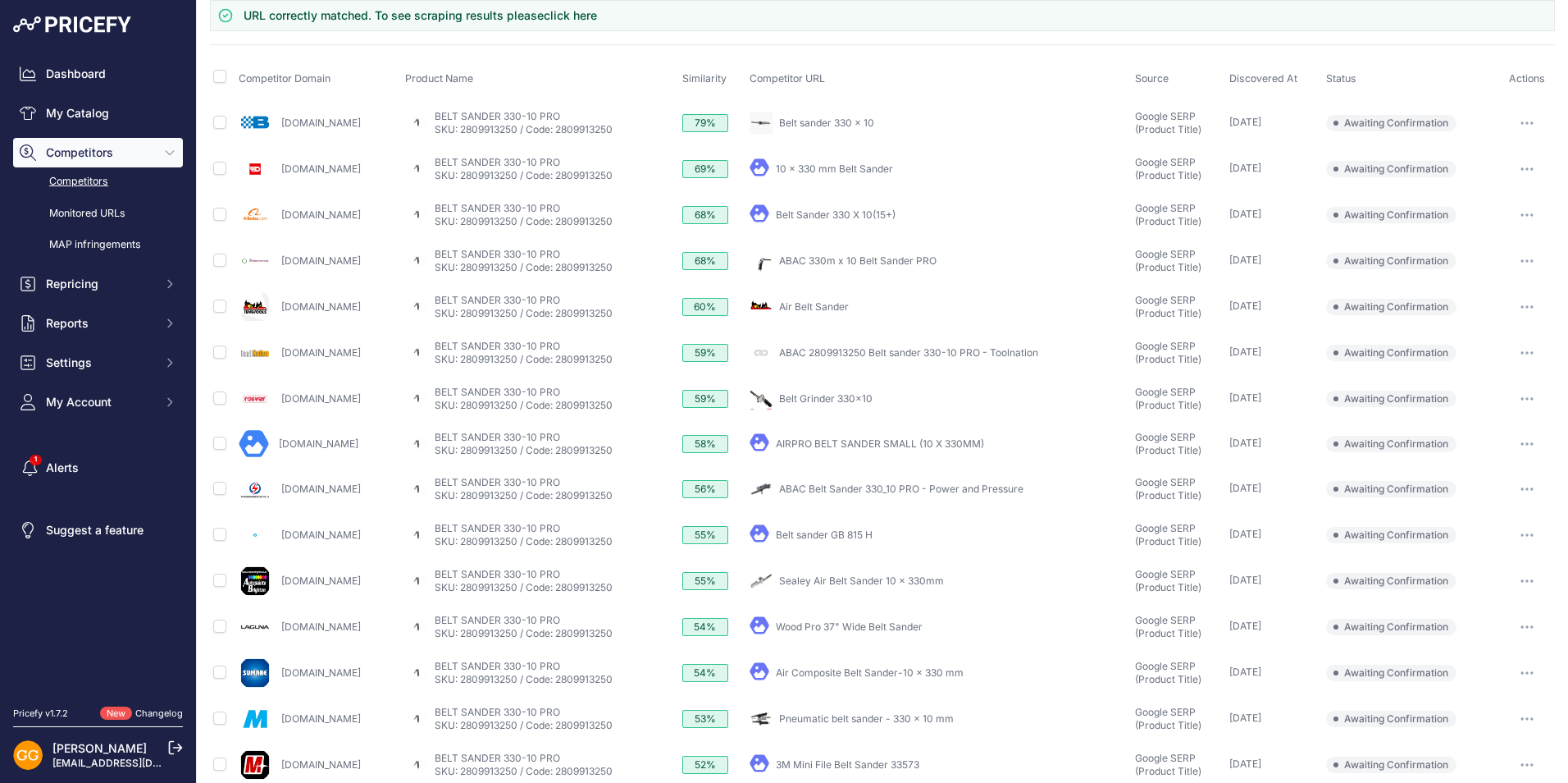
scroll to position [164, 0]
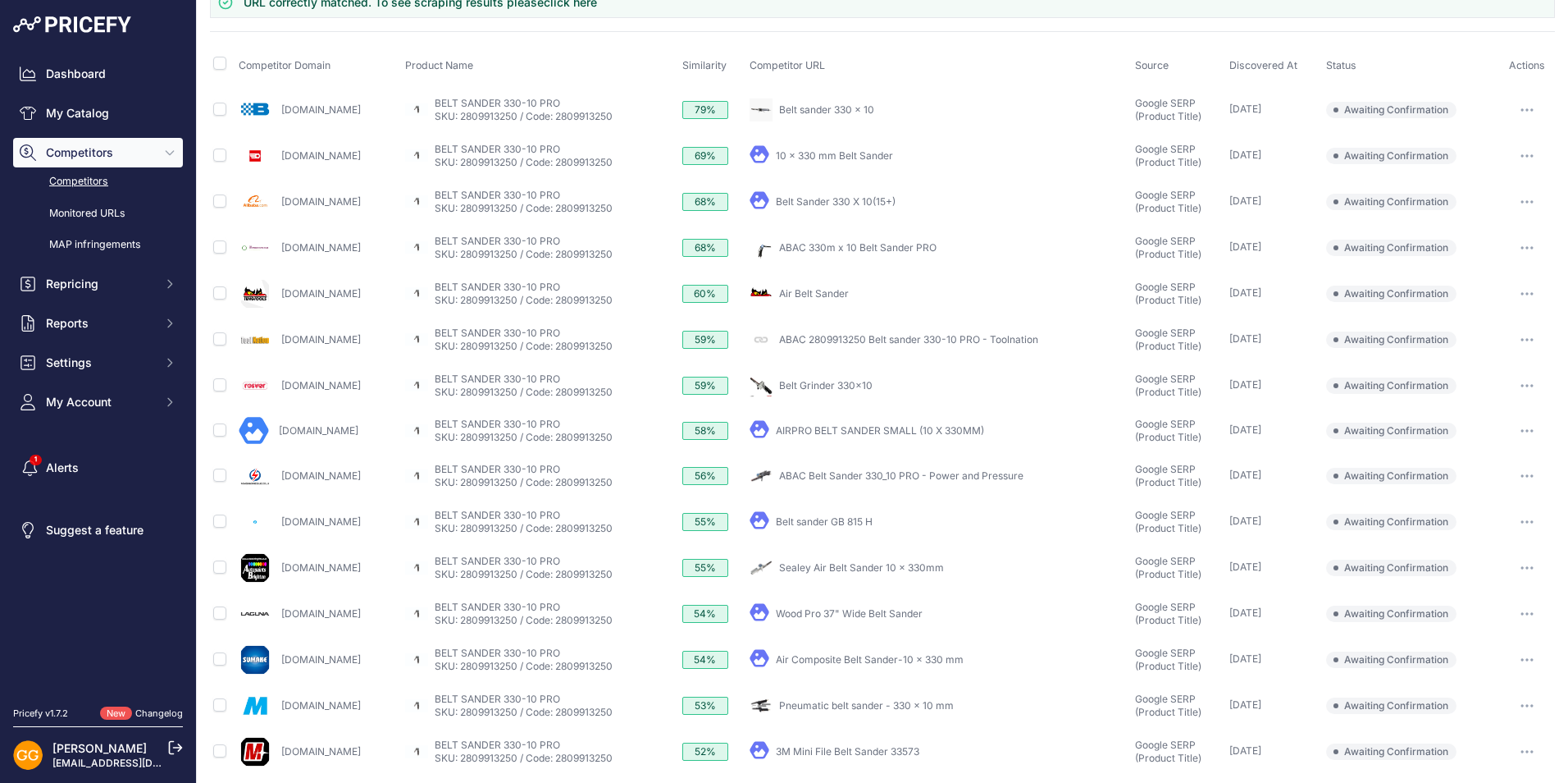
click at [1527, 202] on icon "button" at bounding box center [1527, 202] width 2 height 2
click at [1456, 234] on button "Confirm match" at bounding box center [1484, 236] width 134 height 27
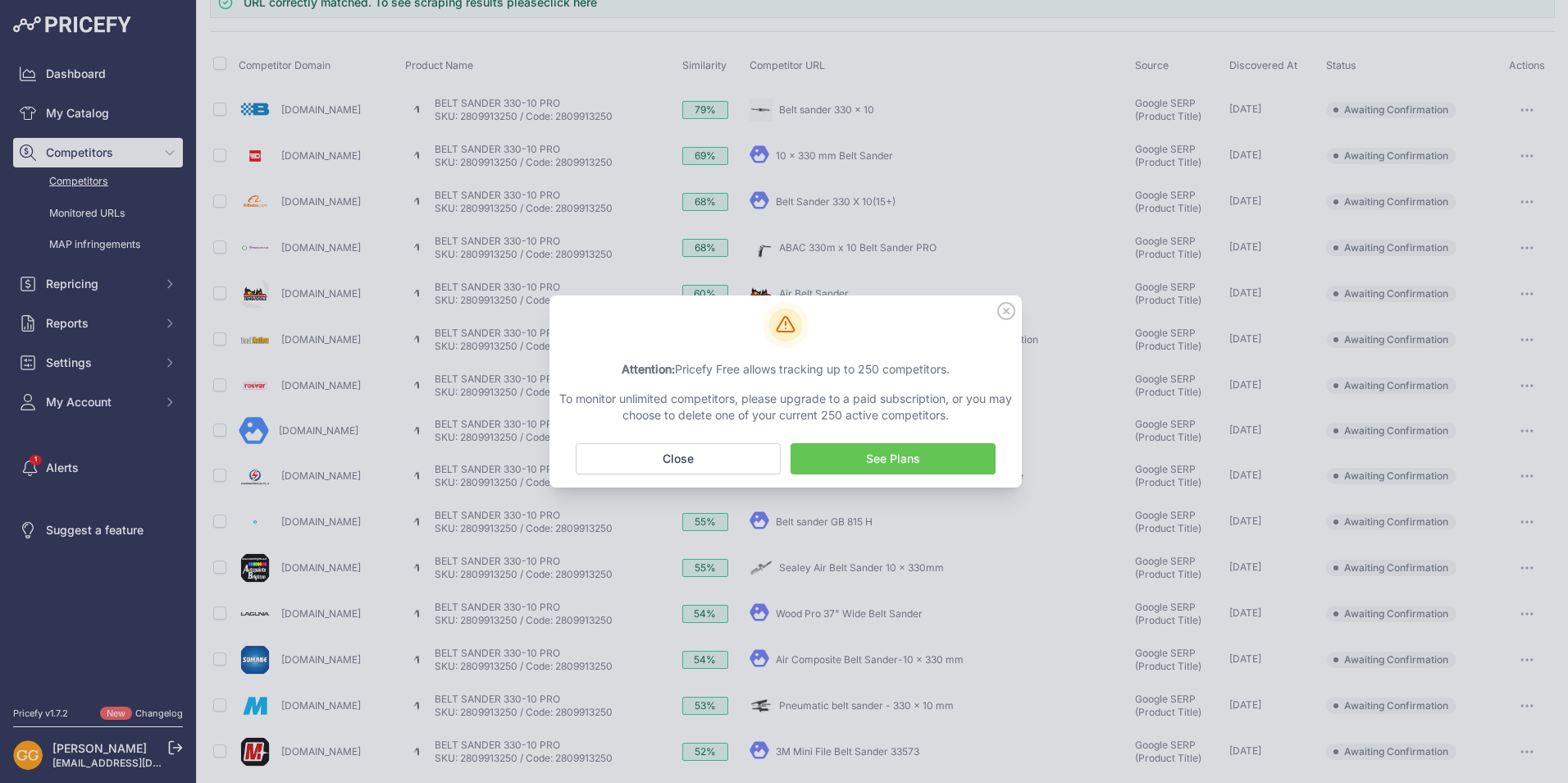
scroll to position [120, 0]
click at [1005, 311] on icon at bounding box center [1006, 311] width 18 height 18
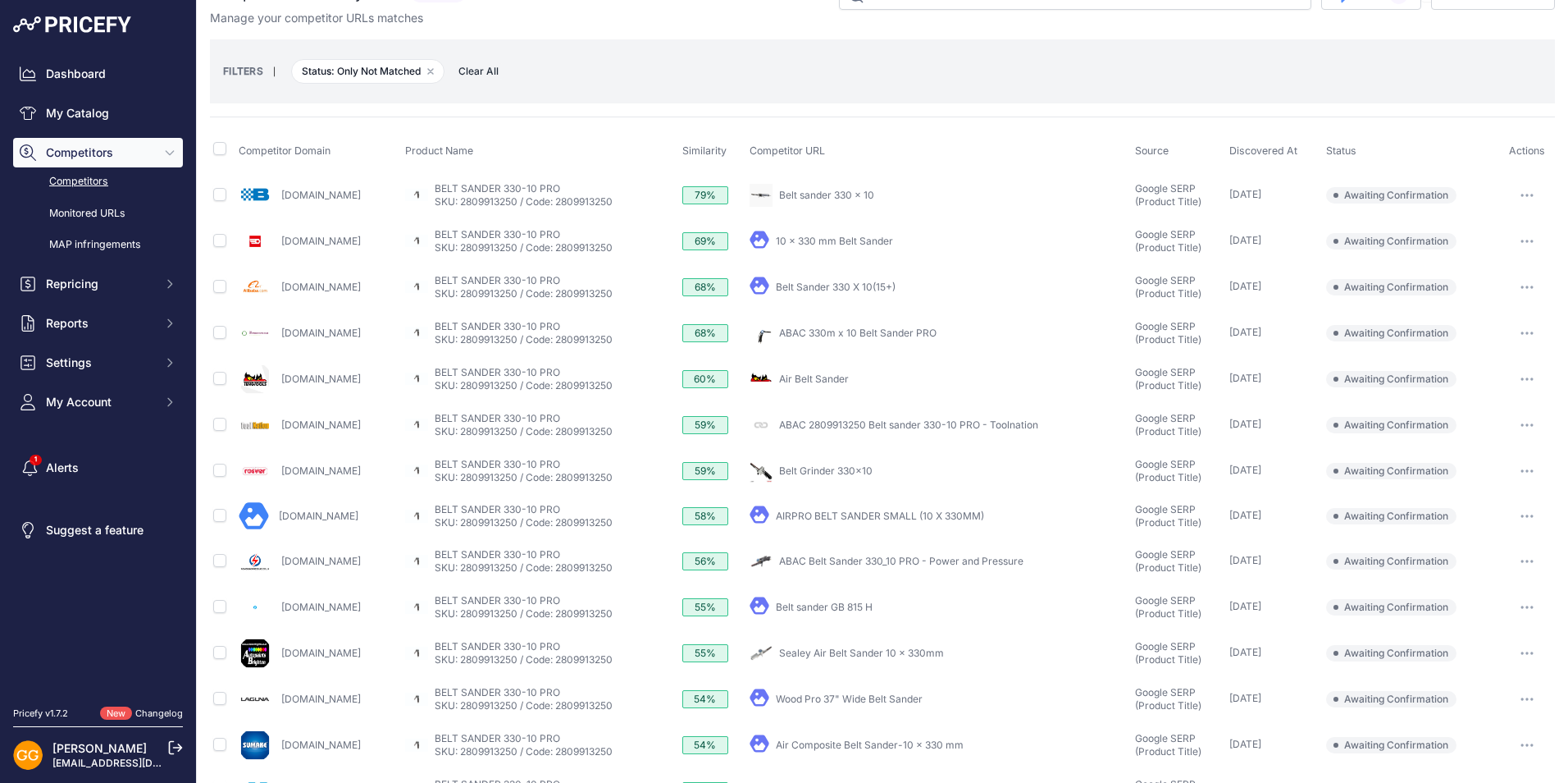
scroll to position [0, 0]
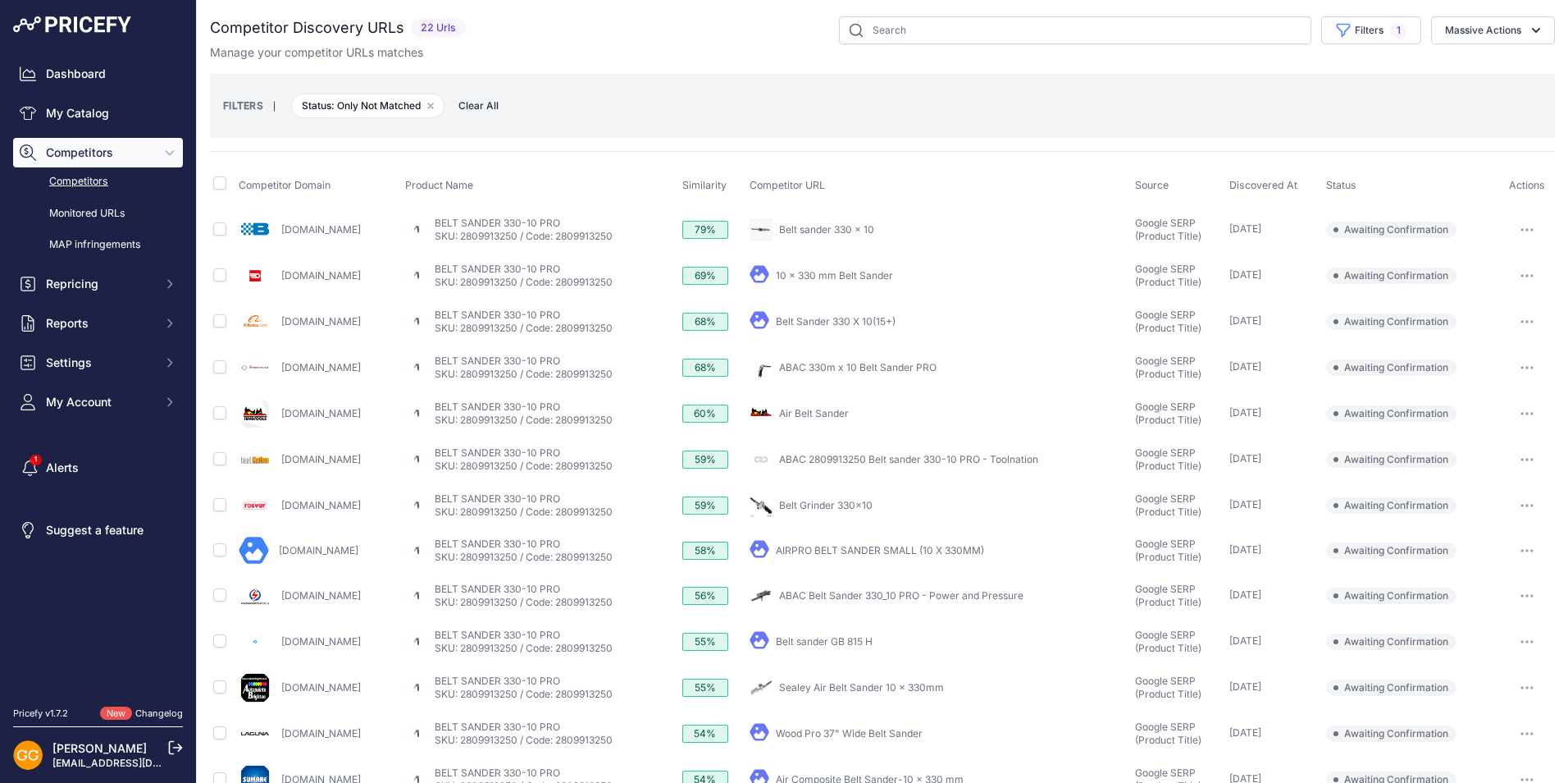
click at [478, 104] on span "Clear All" at bounding box center [479, 106] width 56 height 17
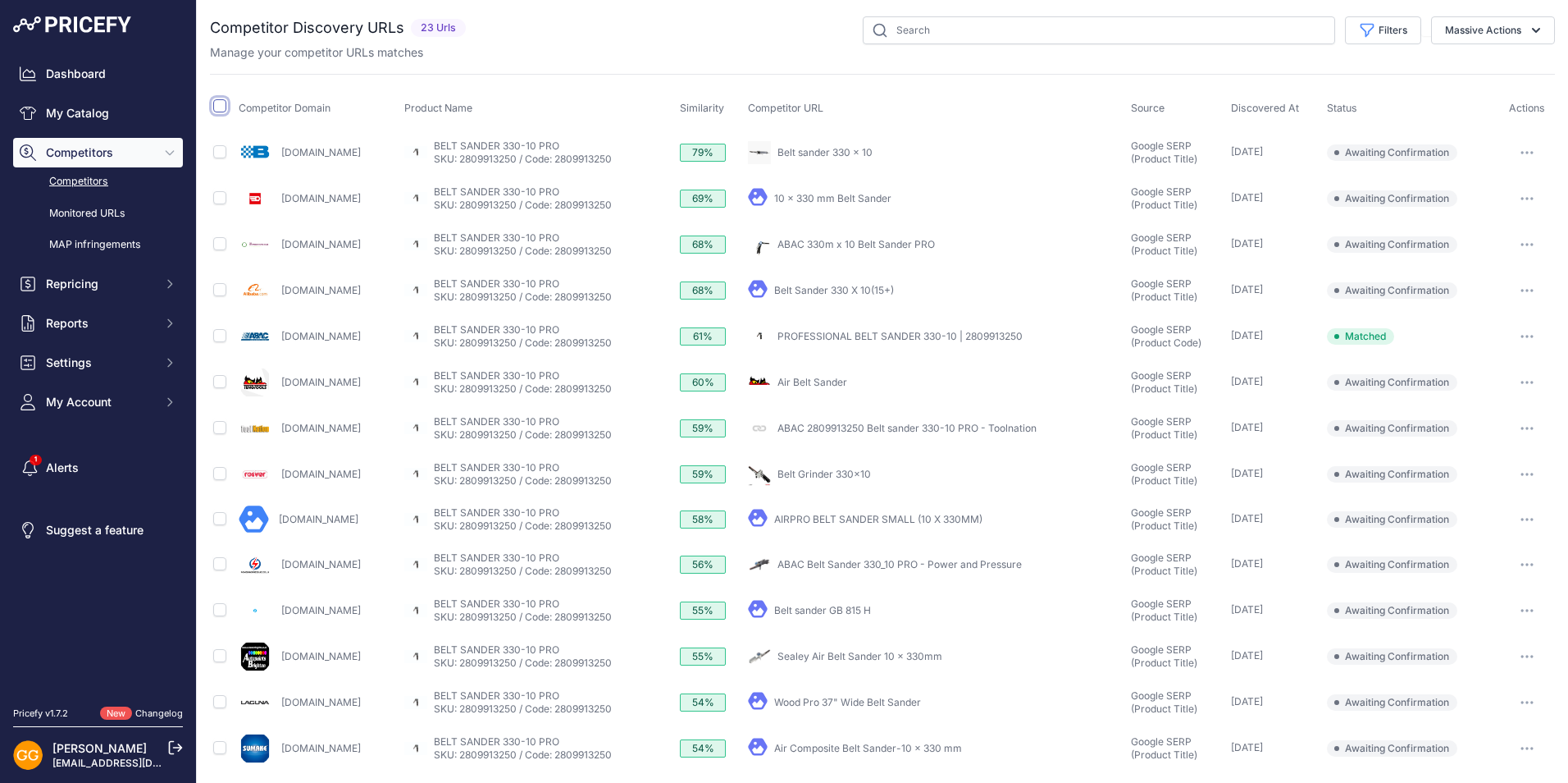
click at [220, 105] on input "checkbox" at bounding box center [220, 106] width 13 height 13
checkbox input "true"
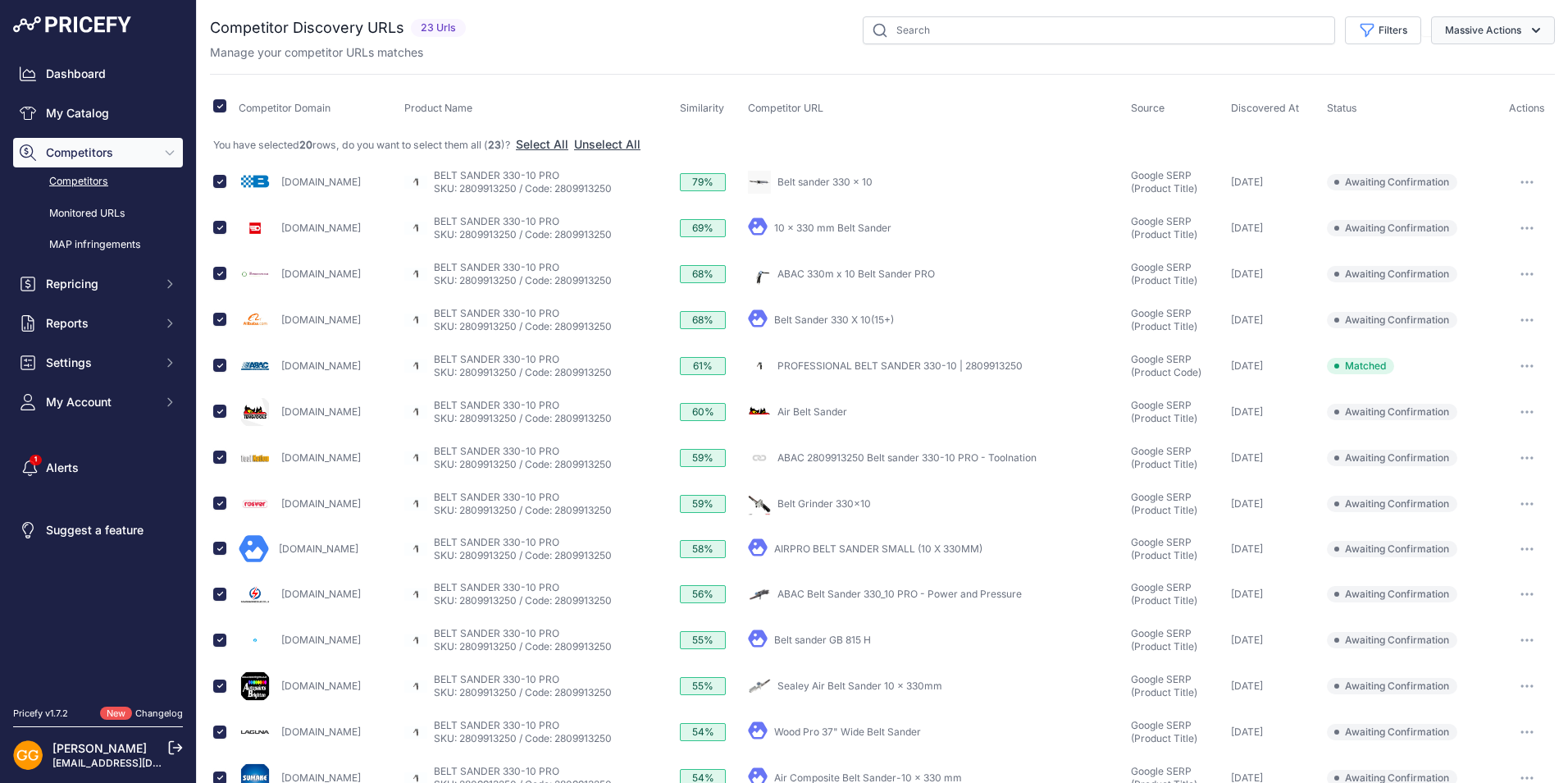
click at [1467, 28] on button "Massive Actions" at bounding box center [1493, 31] width 124 height 28
click at [1466, 73] on span "Confirm Match" at bounding box center [1477, 68] width 80 height 14
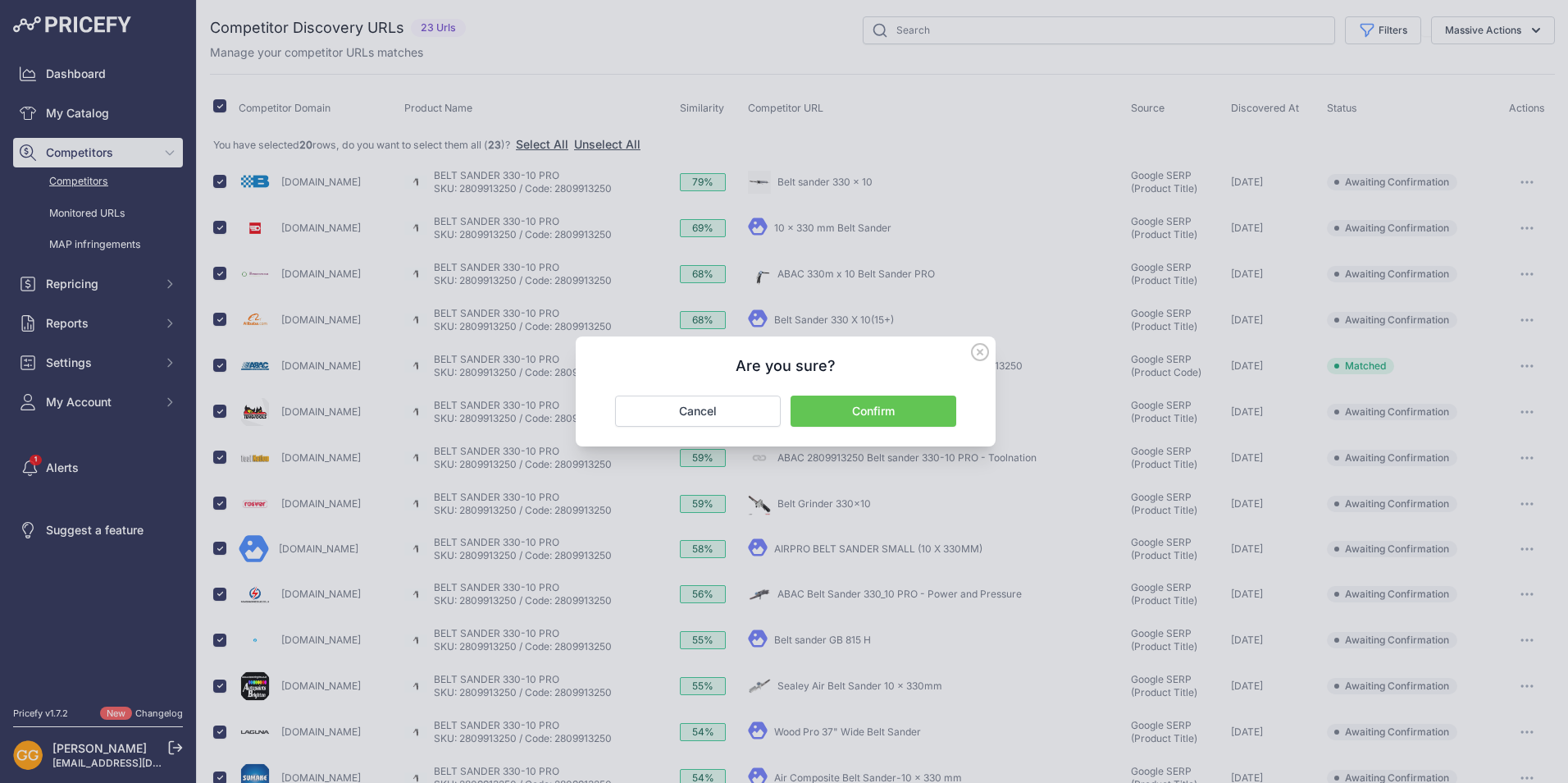
click at [878, 408] on button "Confirm" at bounding box center [874, 411] width 166 height 31
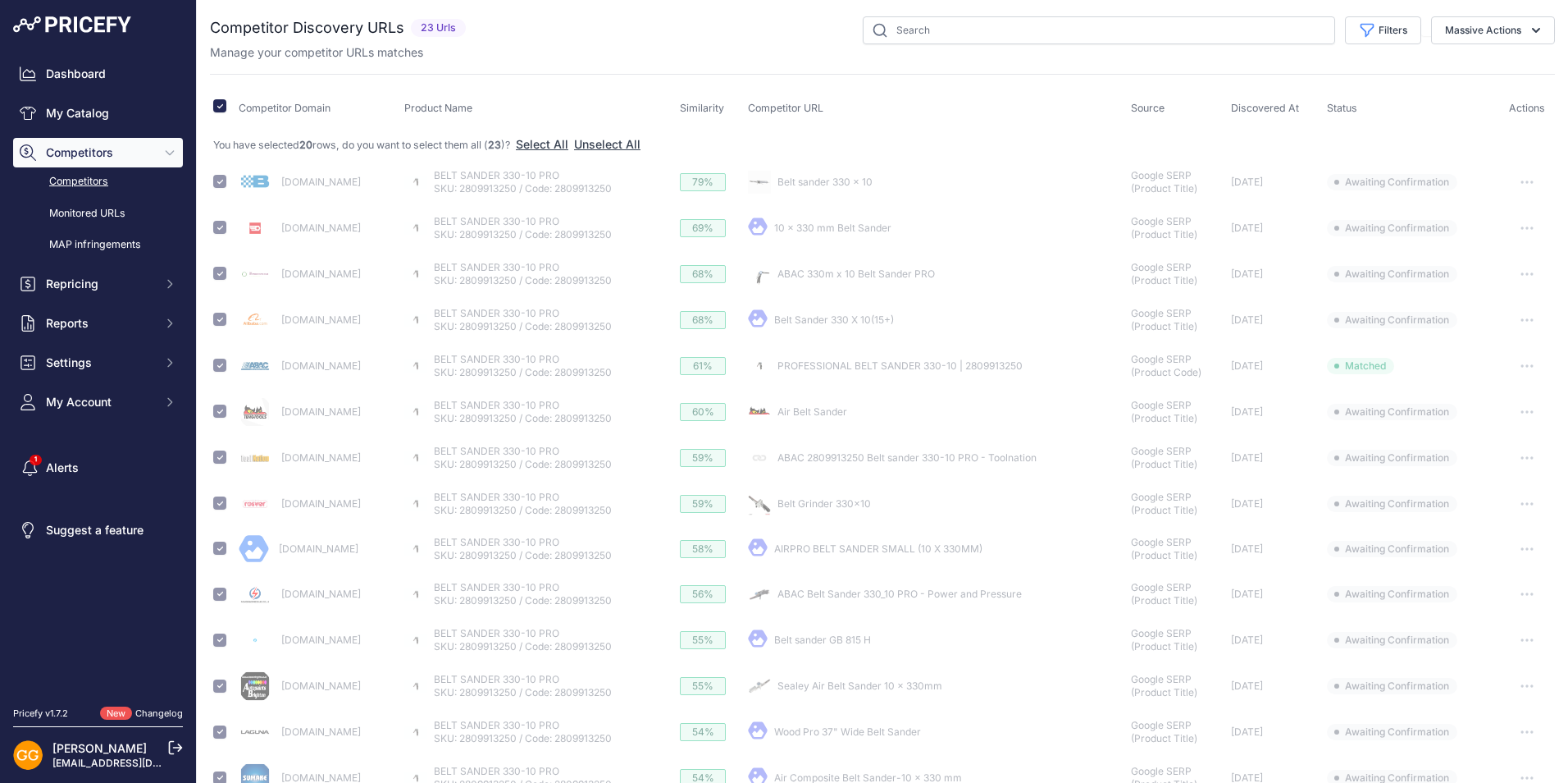
checkbox input "false"
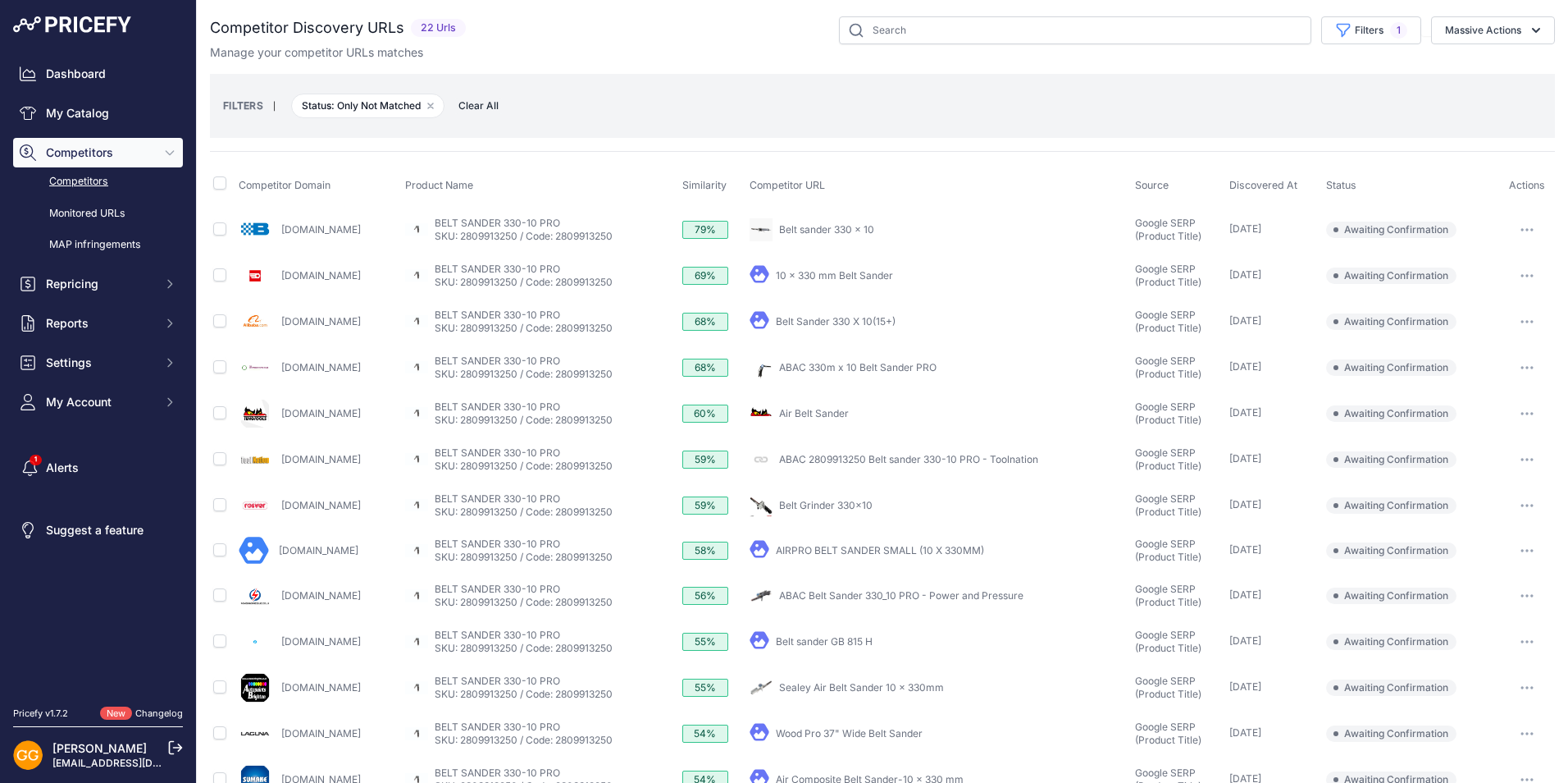
click at [77, 179] on link "Competitors" at bounding box center [98, 181] width 170 height 29
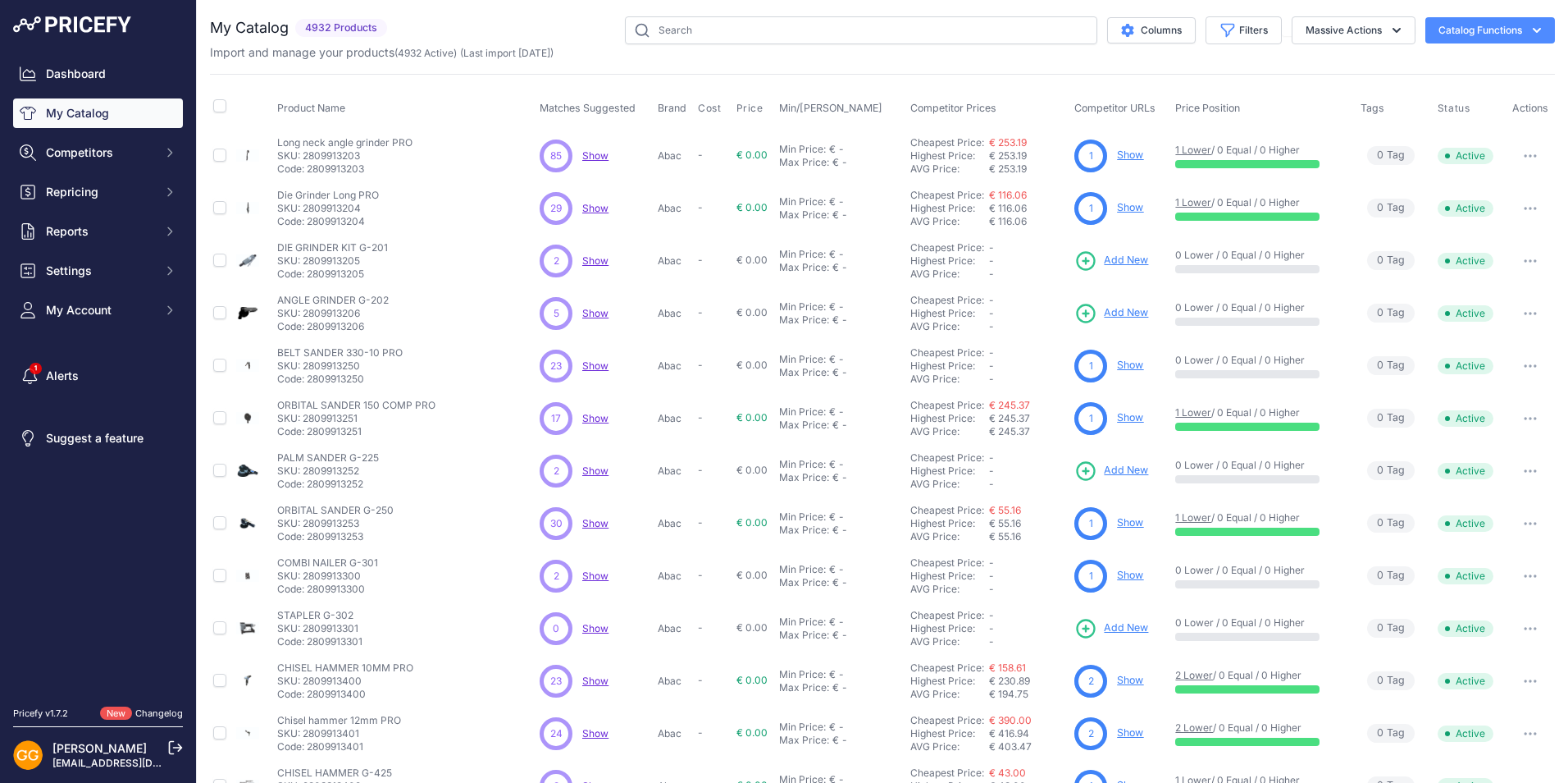
click at [598, 523] on span "Show" at bounding box center [596, 523] width 27 height 12
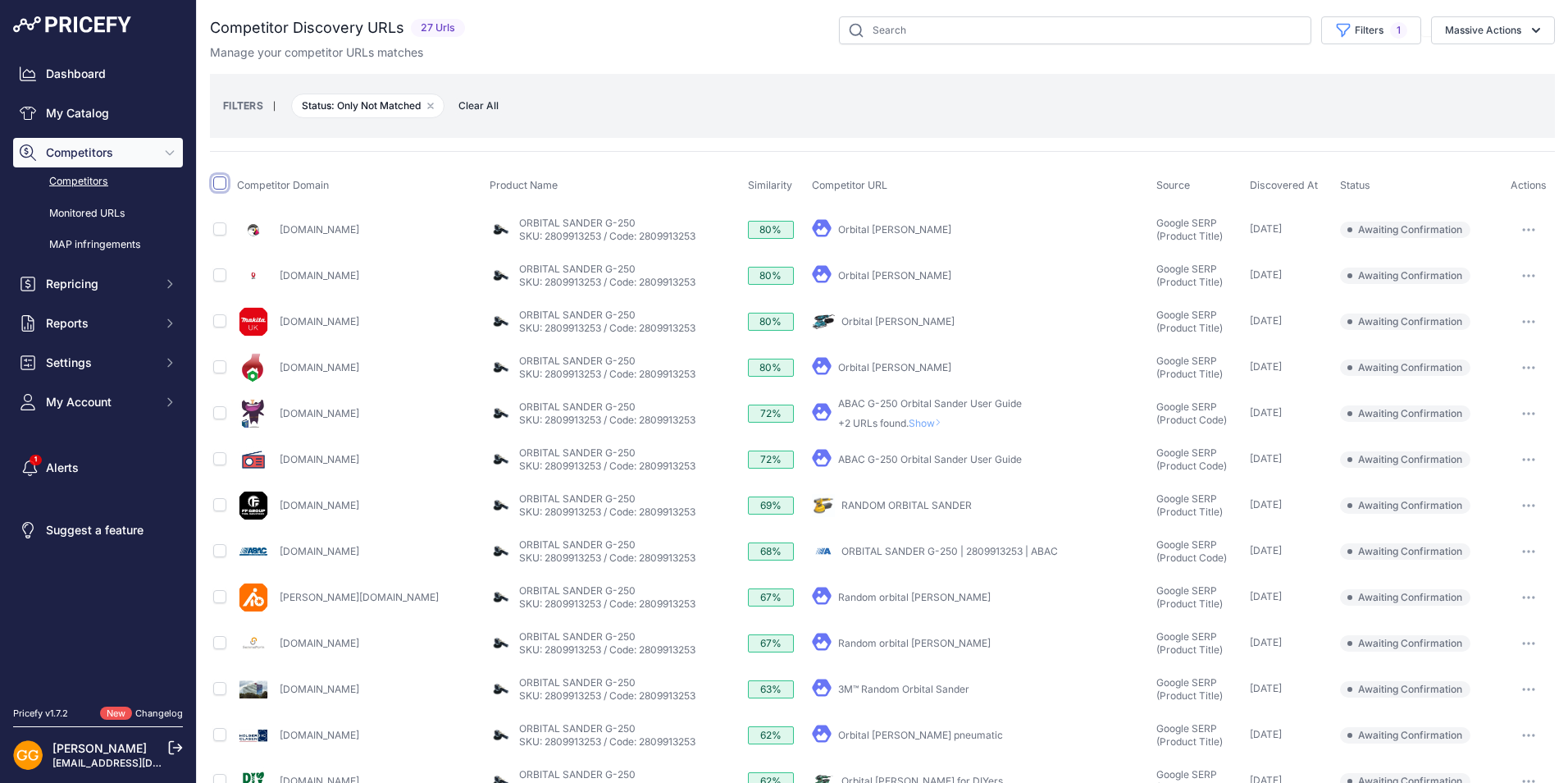
click at [218, 181] on input "checkbox" at bounding box center [220, 183] width 13 height 13
checkbox input "true"
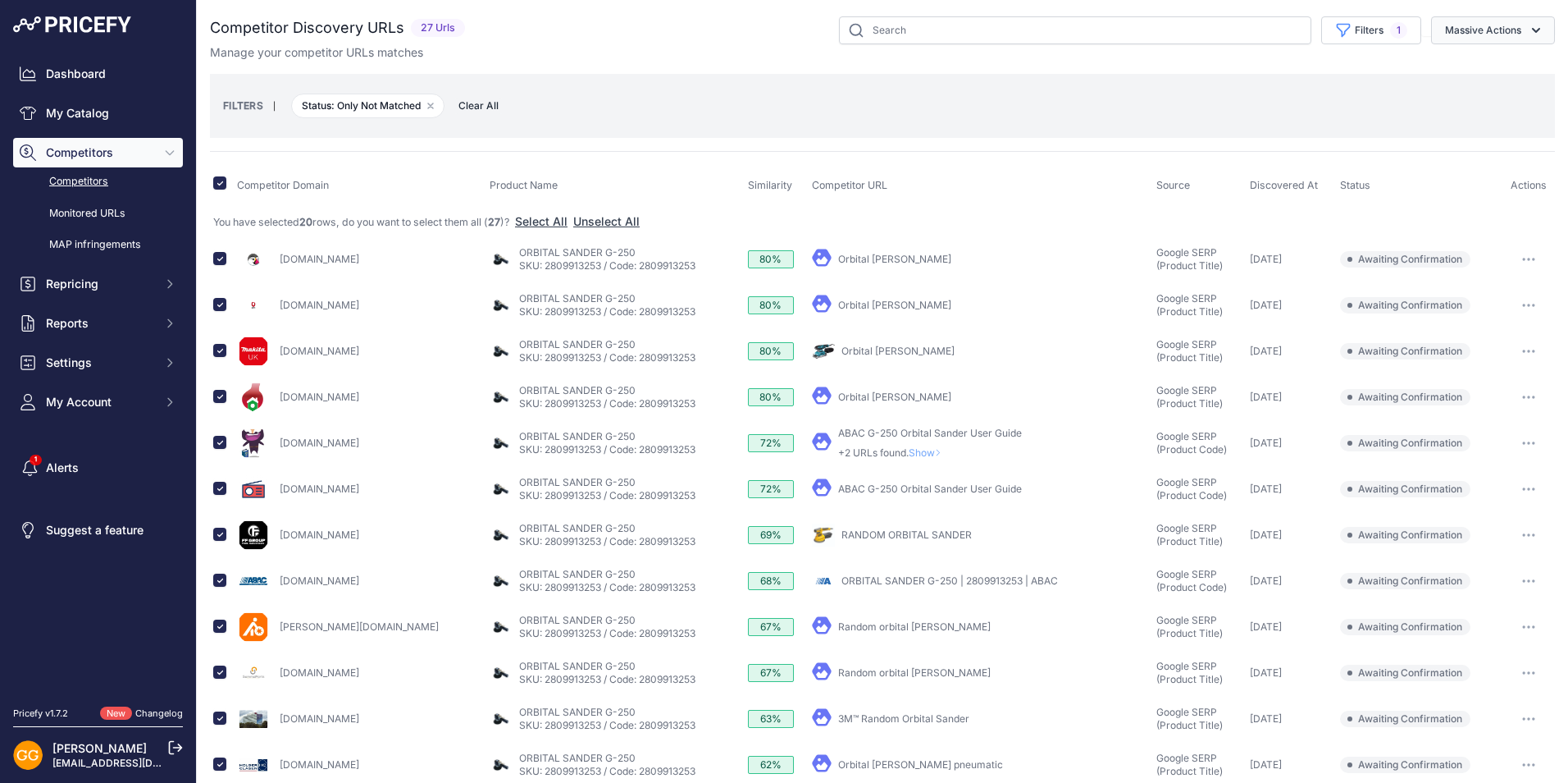
click at [1494, 31] on button "Massive Actions" at bounding box center [1493, 31] width 124 height 28
click at [1482, 70] on span "Confirm Match" at bounding box center [1477, 68] width 80 height 14
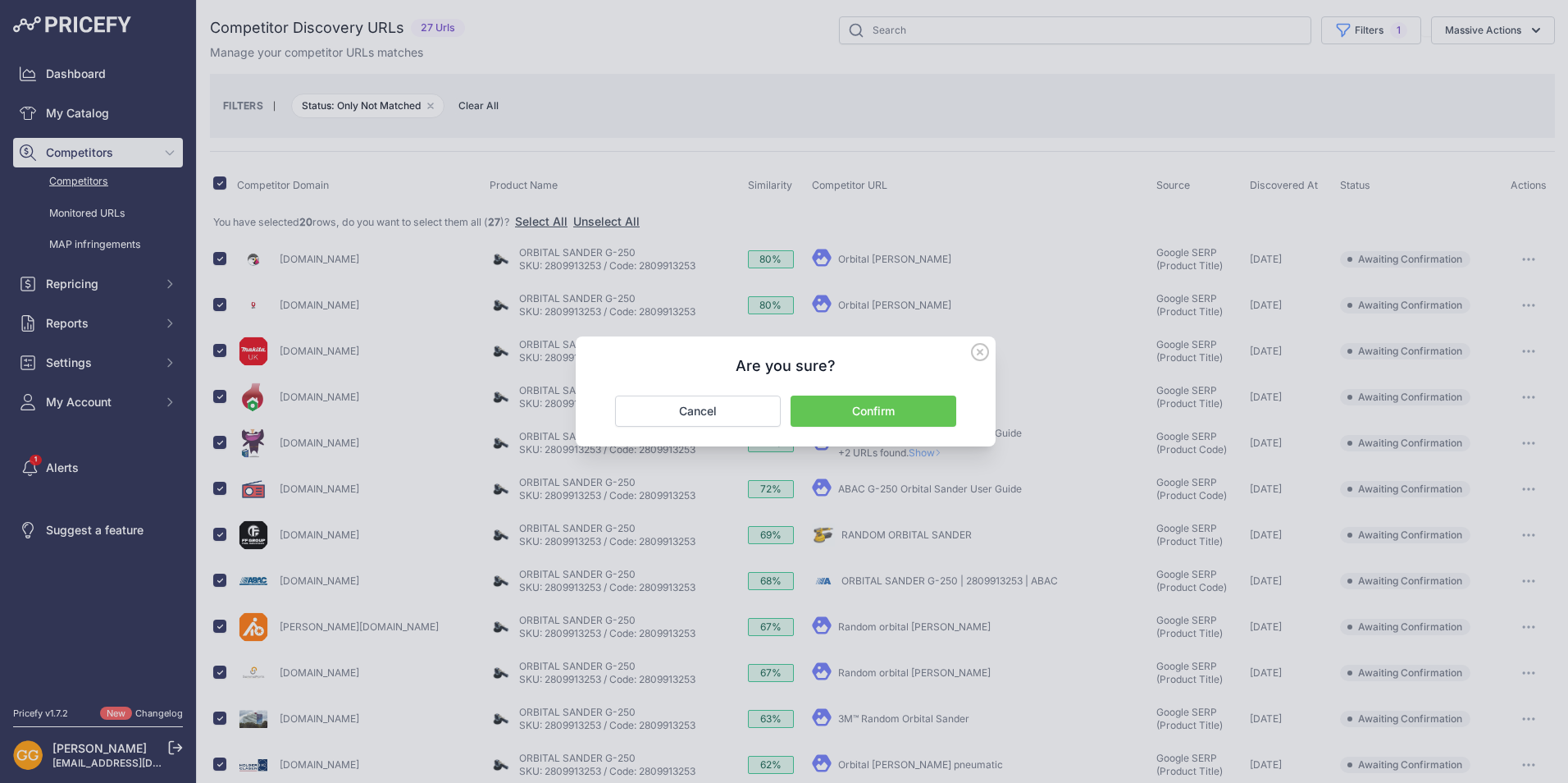
click at [871, 407] on button "Confirm" at bounding box center [874, 411] width 166 height 31
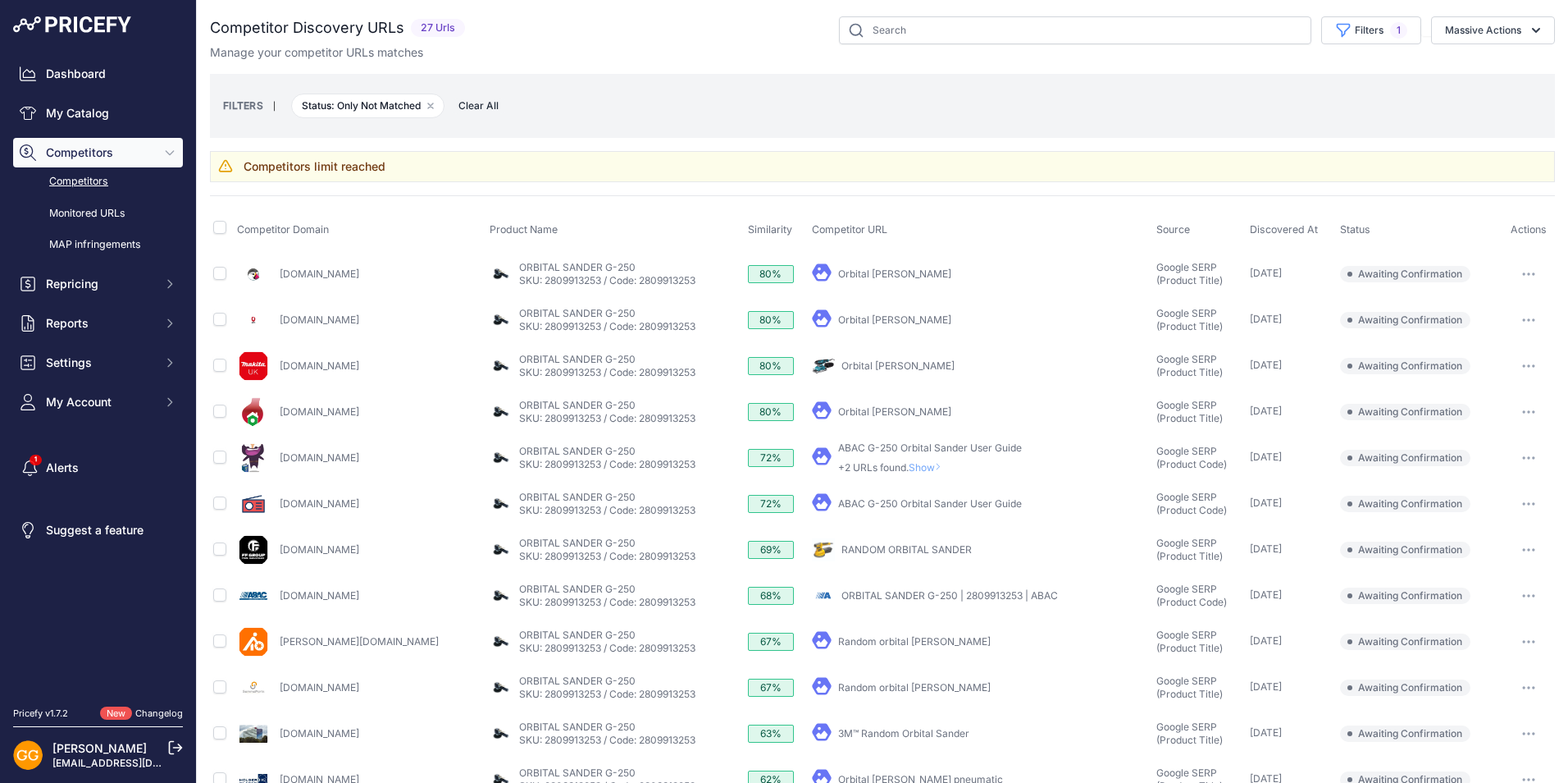
click at [1522, 595] on icon "button" at bounding box center [1529, 596] width 13 height 3
click at [1468, 629] on button "Confirm match" at bounding box center [1484, 631] width 134 height 27
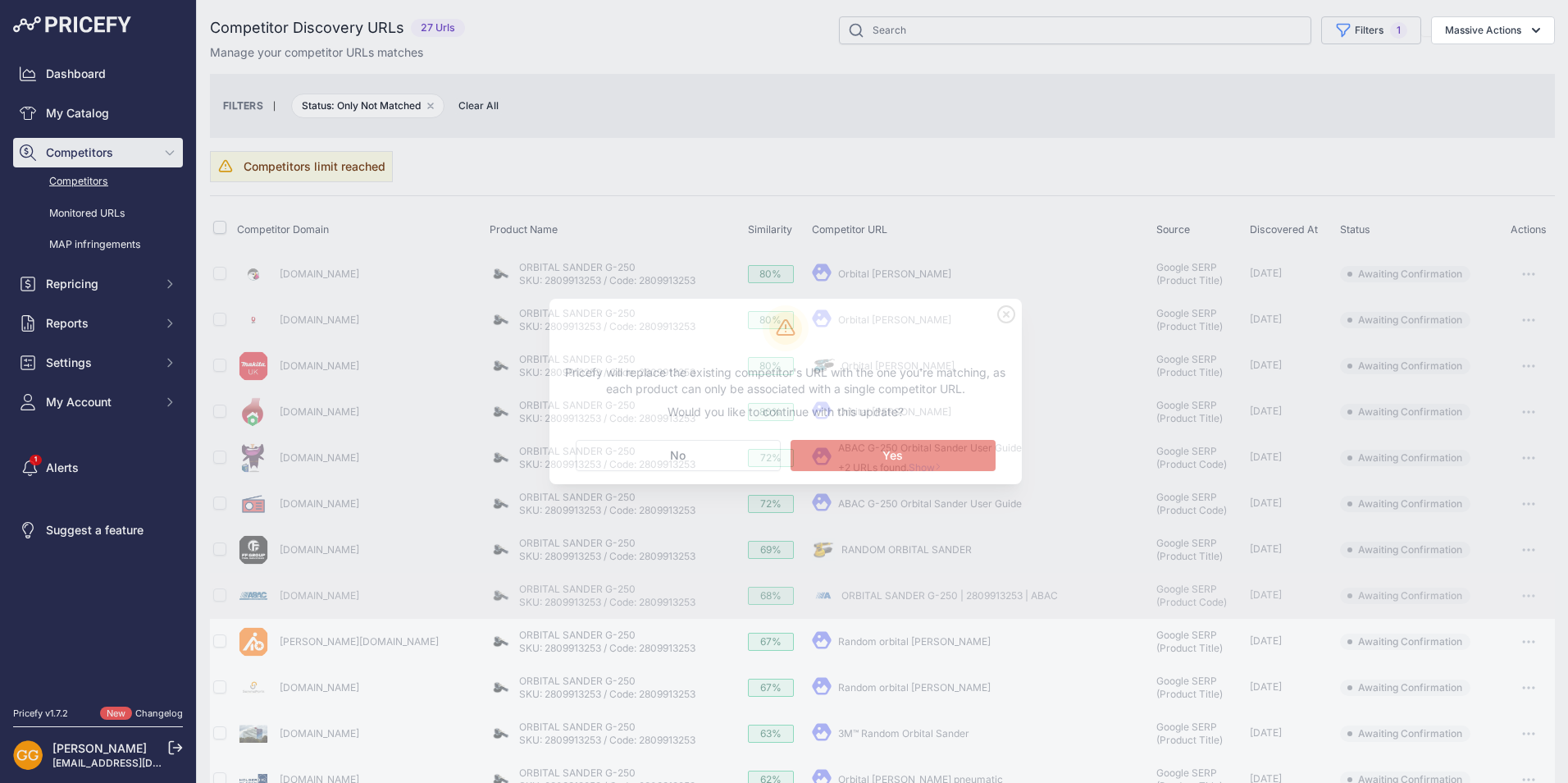
click at [1001, 312] on icon at bounding box center [1006, 314] width 18 height 18
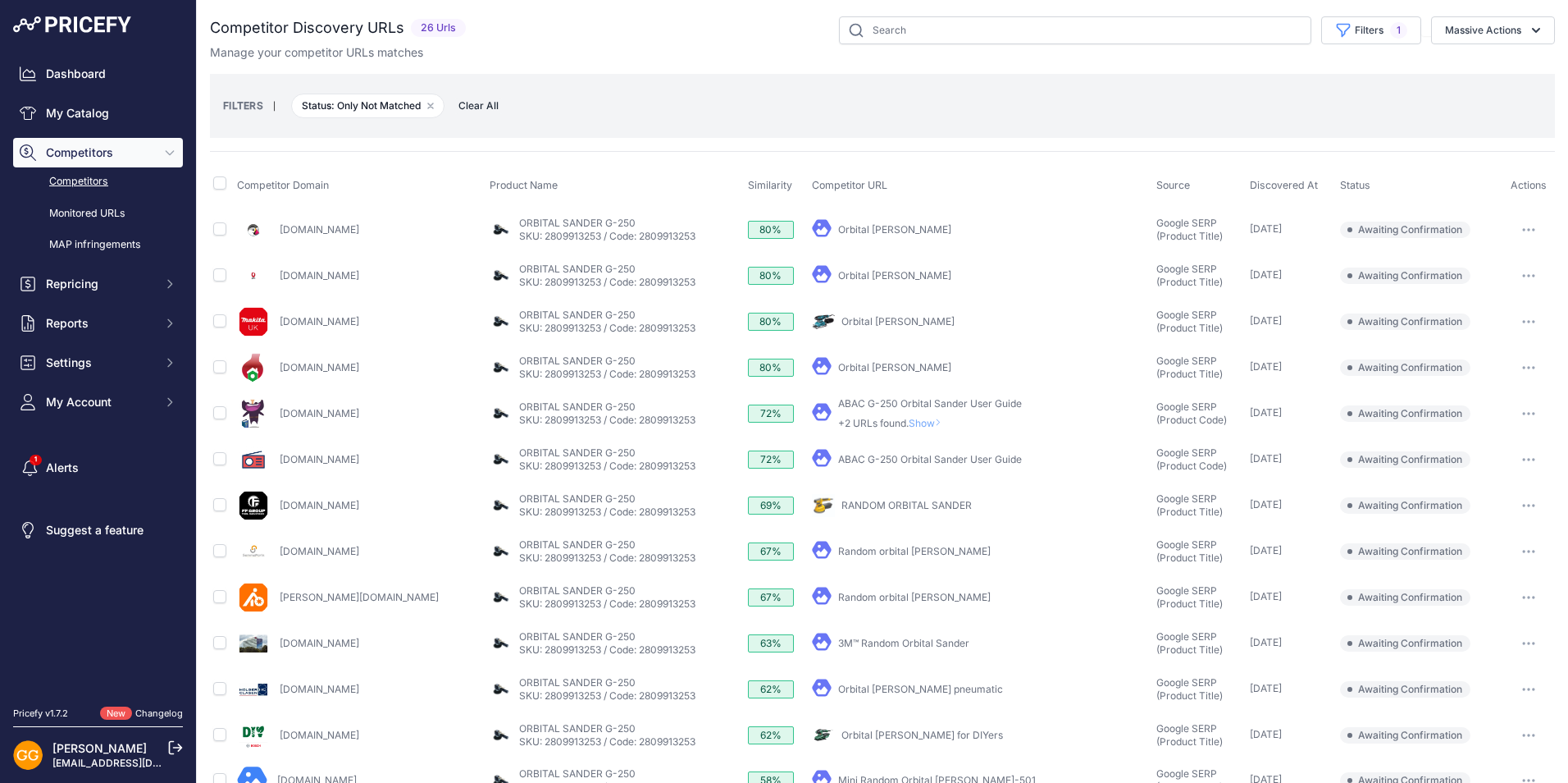
click at [485, 99] on span "Clear All" at bounding box center [479, 106] width 56 height 17
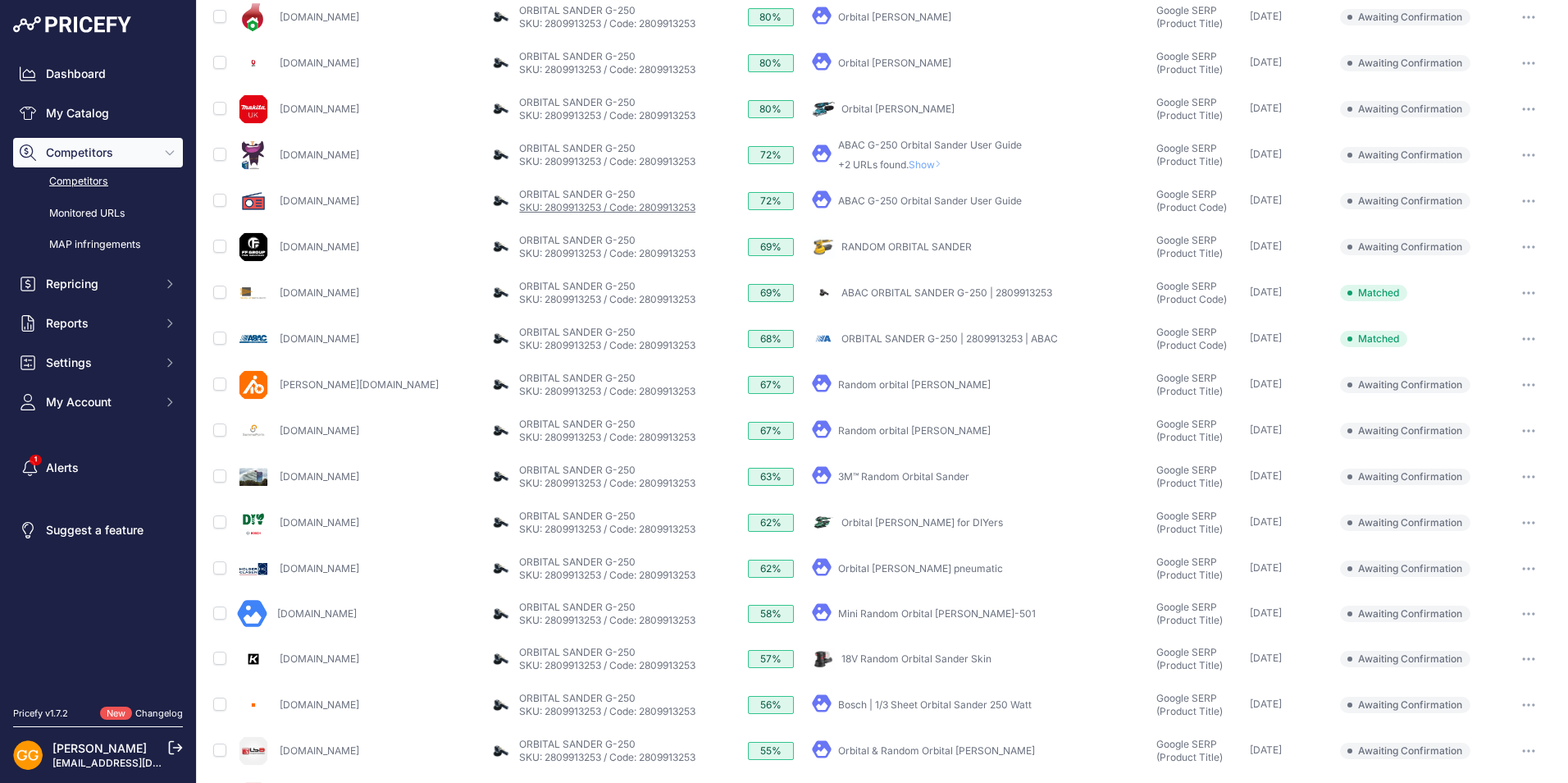
scroll to position [331, 0]
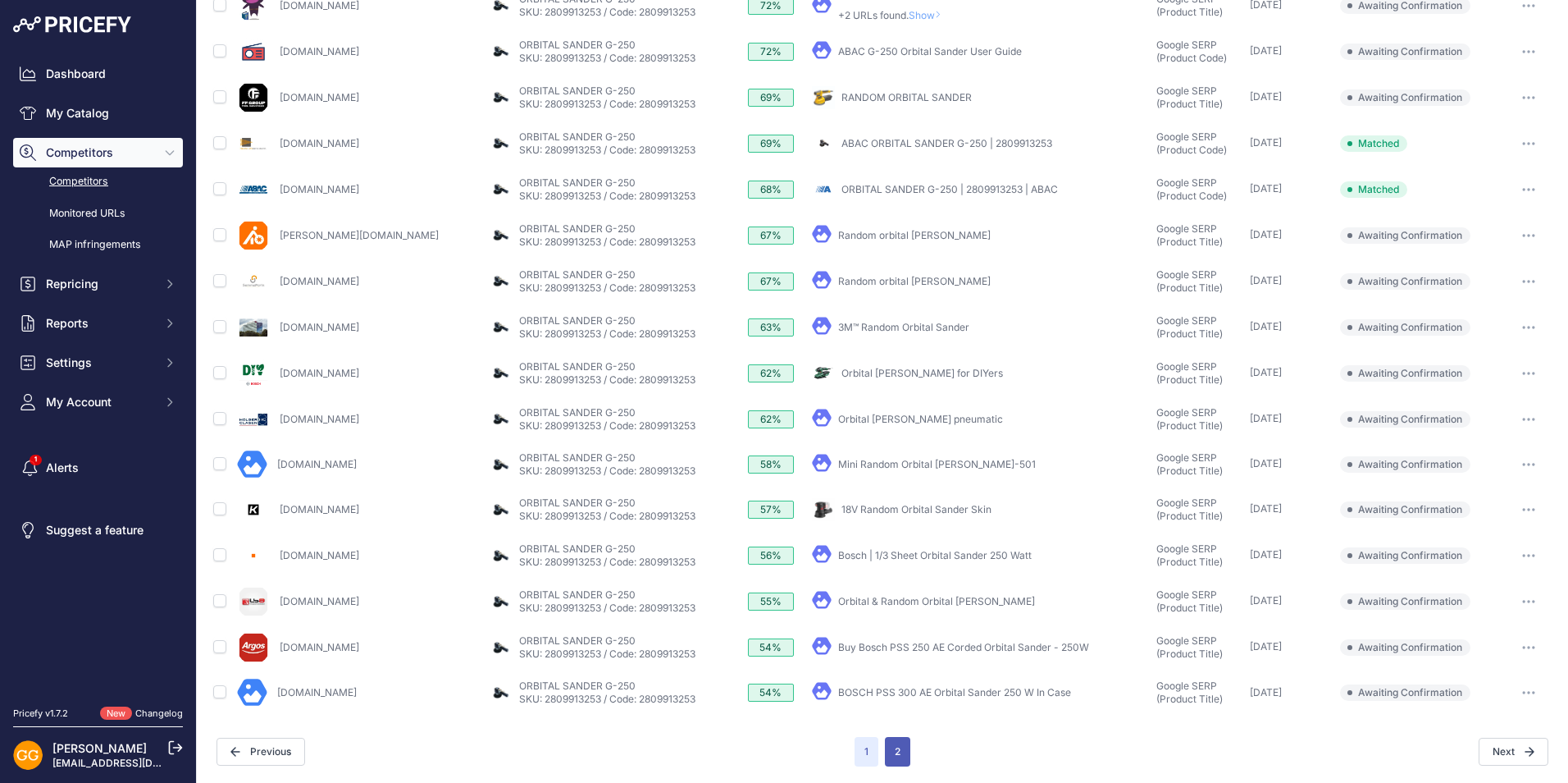
click at [900, 745] on button "2" at bounding box center [898, 752] width 26 height 30
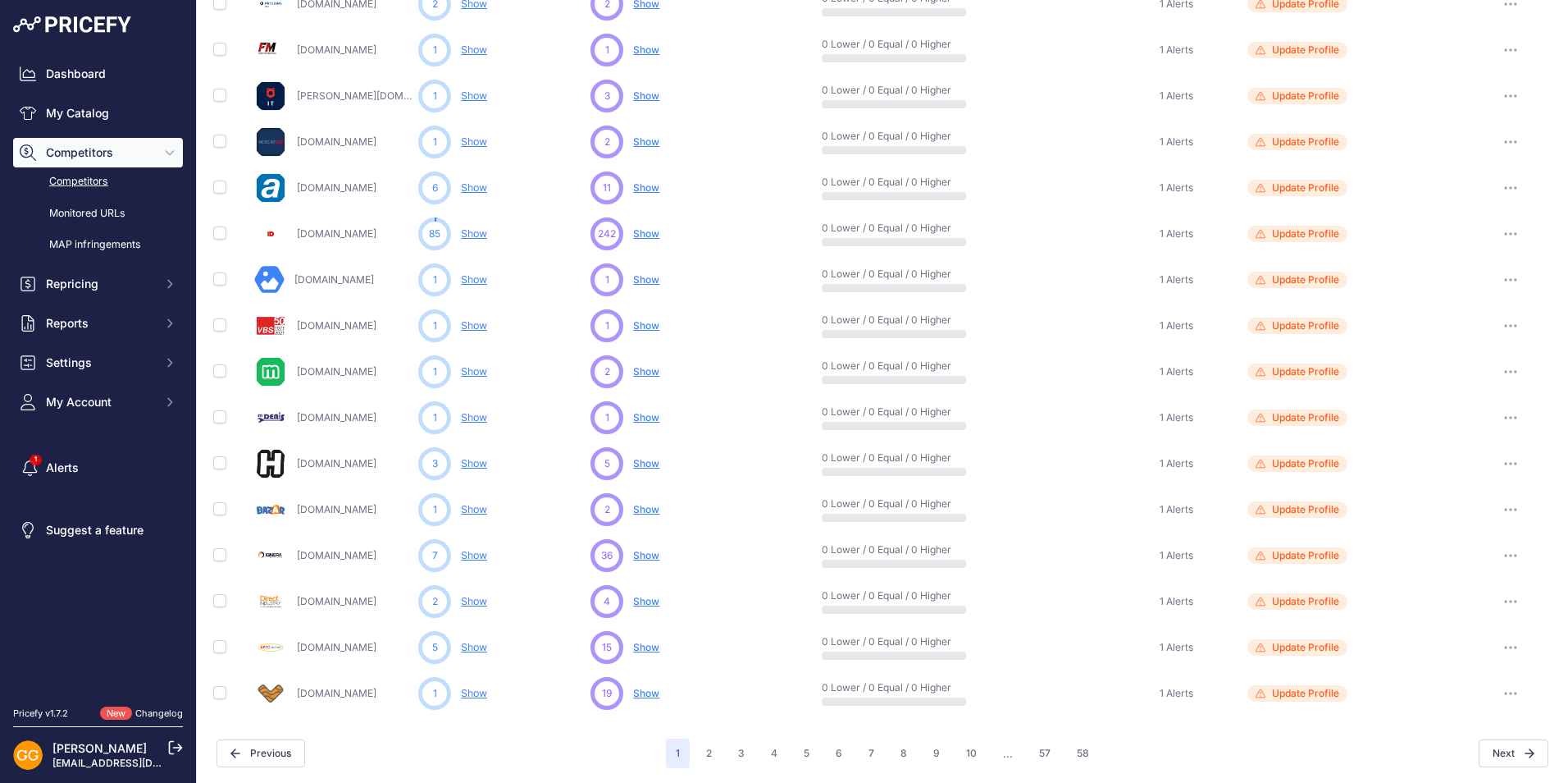
scroll to position [601, 0]
click at [712, 750] on button "2" at bounding box center [709, 752] width 26 height 30
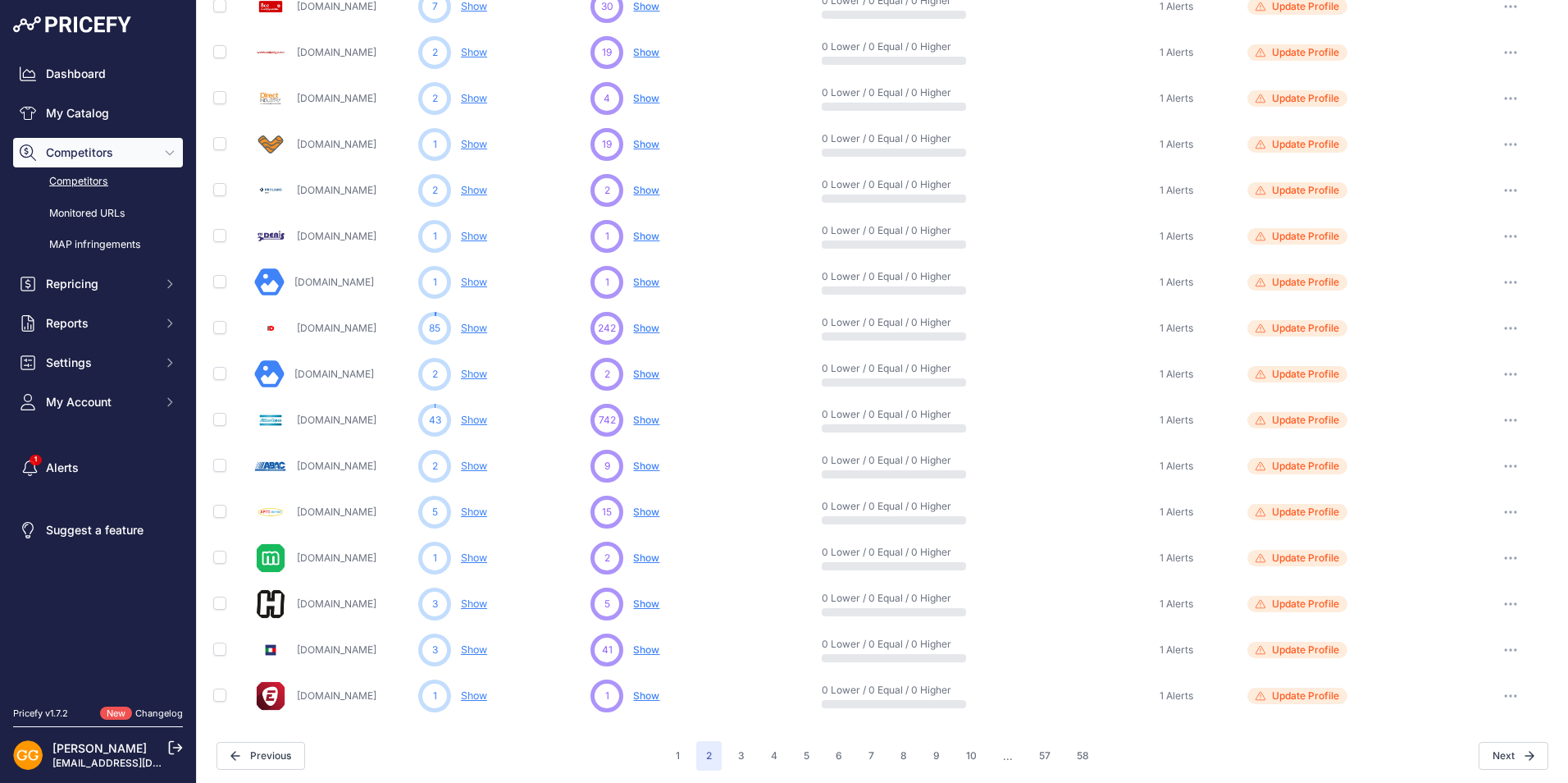
scroll to position [601, 0]
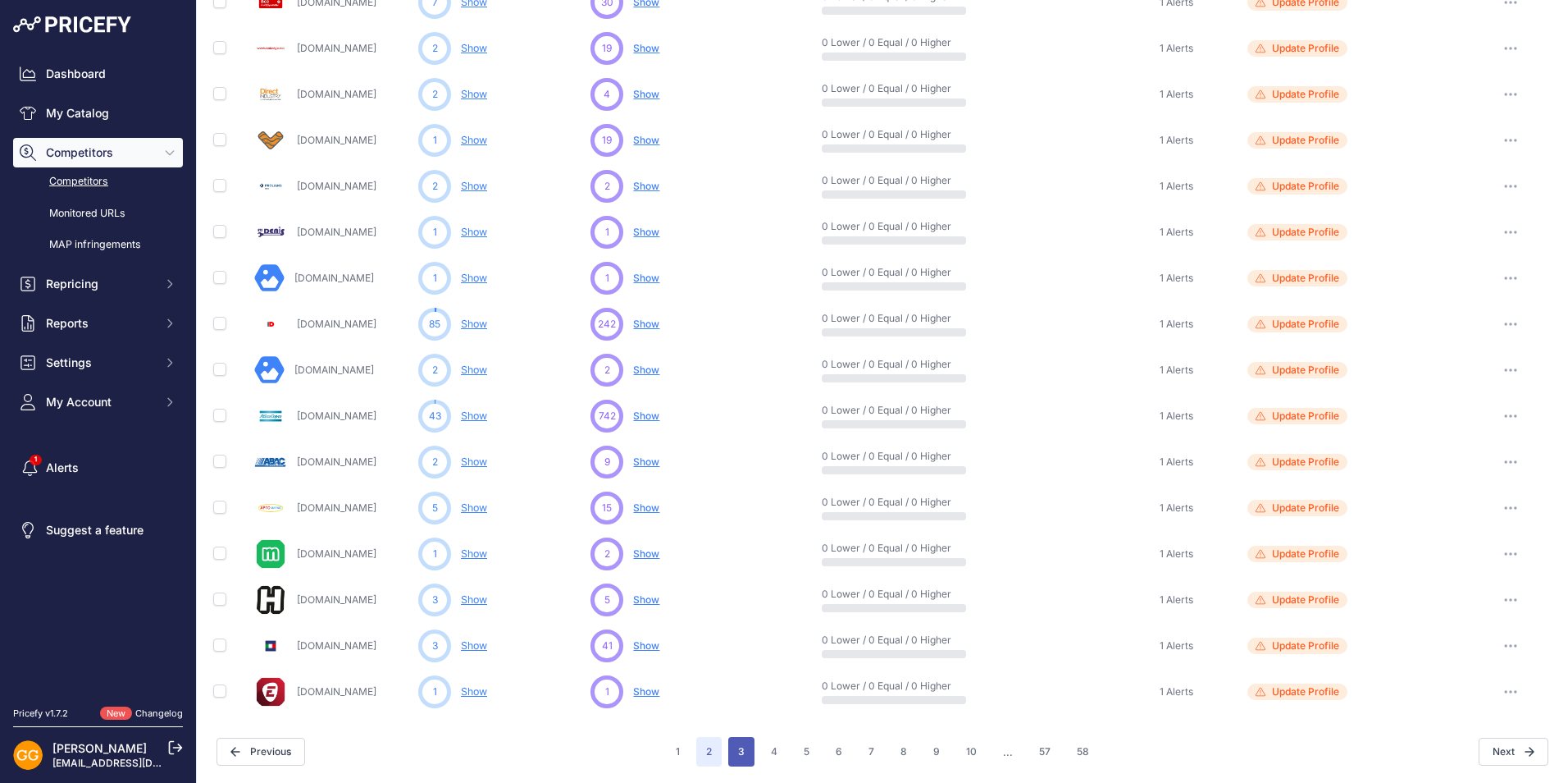
click at [741, 751] on button "3" at bounding box center [741, 752] width 27 height 30
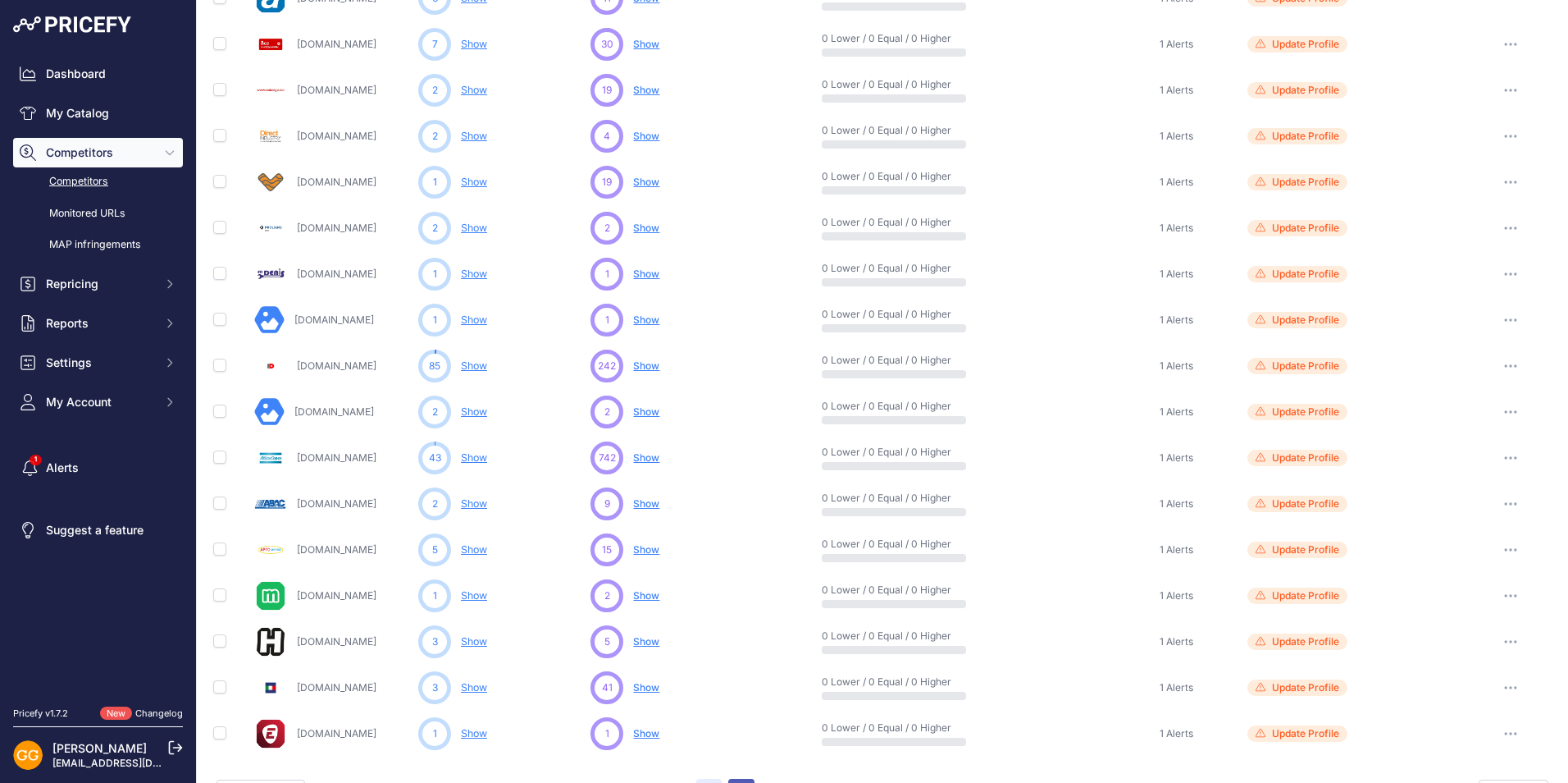
scroll to position [642, 0]
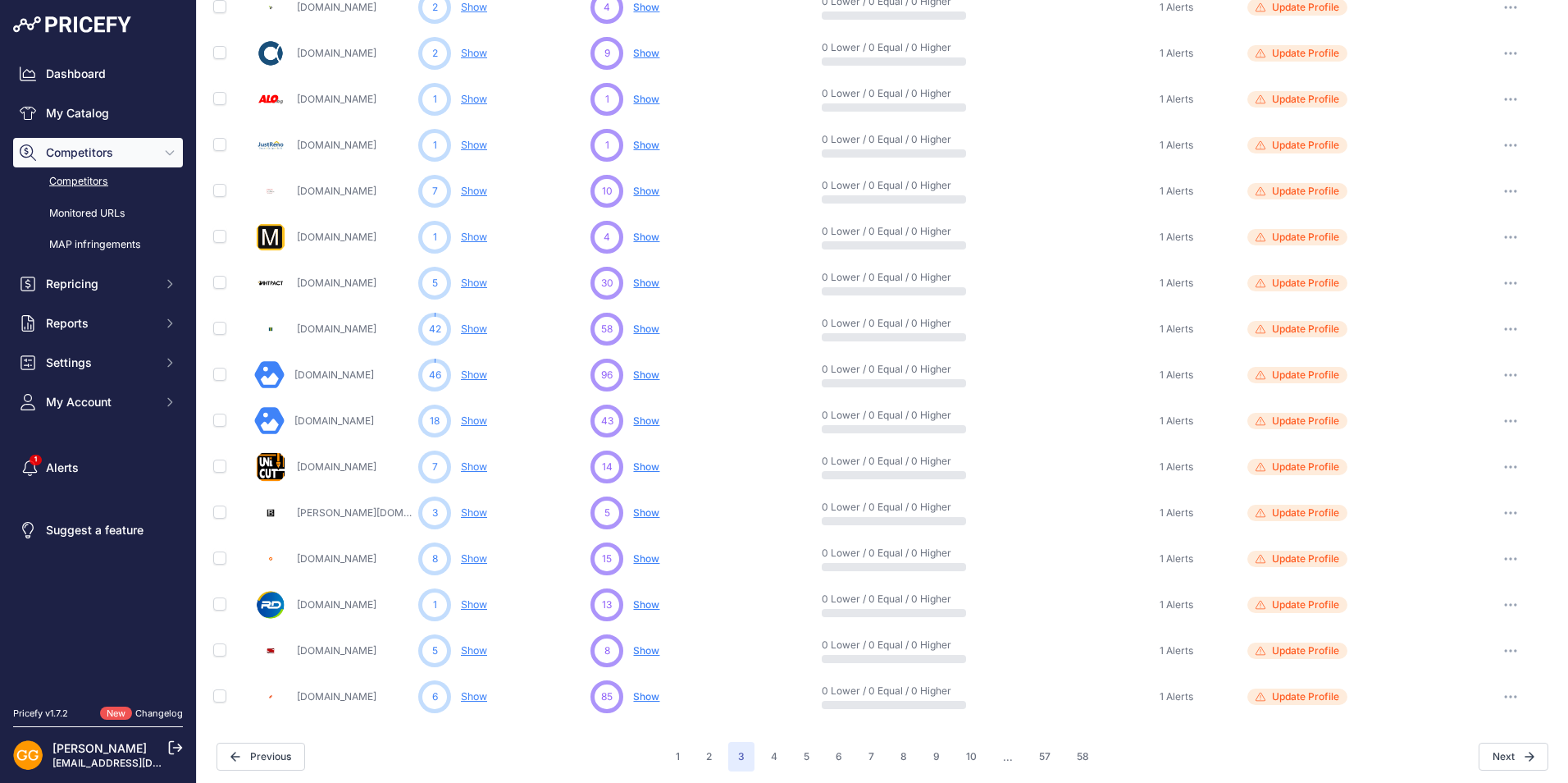
scroll to position [601, 0]
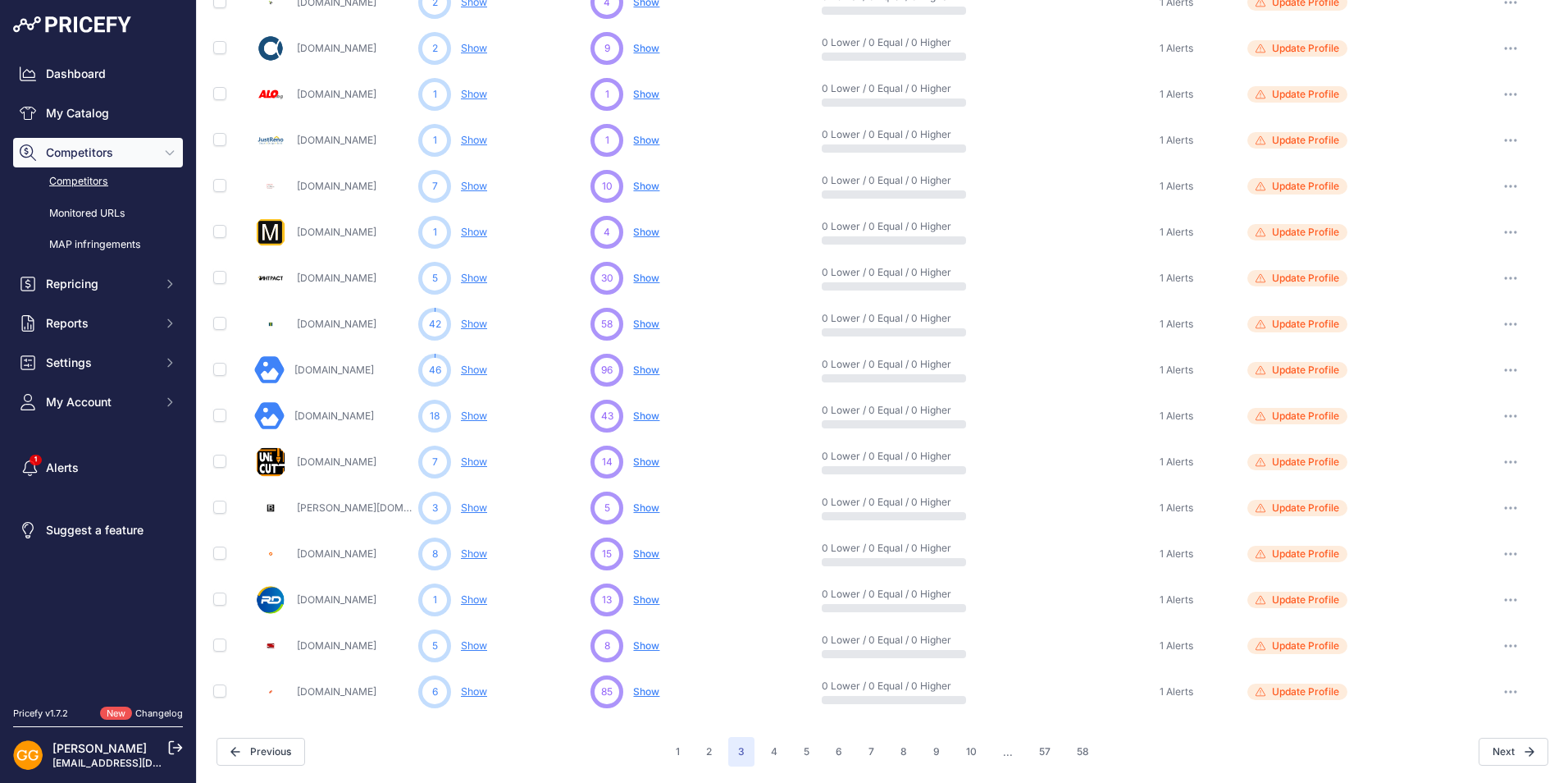
click at [1503, 365] on button "button" at bounding box center [1511, 370] width 33 height 23
click at [1494, 401] on link "View Competitor Profile" at bounding box center [1483, 404] width 137 height 27
